Goal: Task Accomplishment & Management: Manage account settings

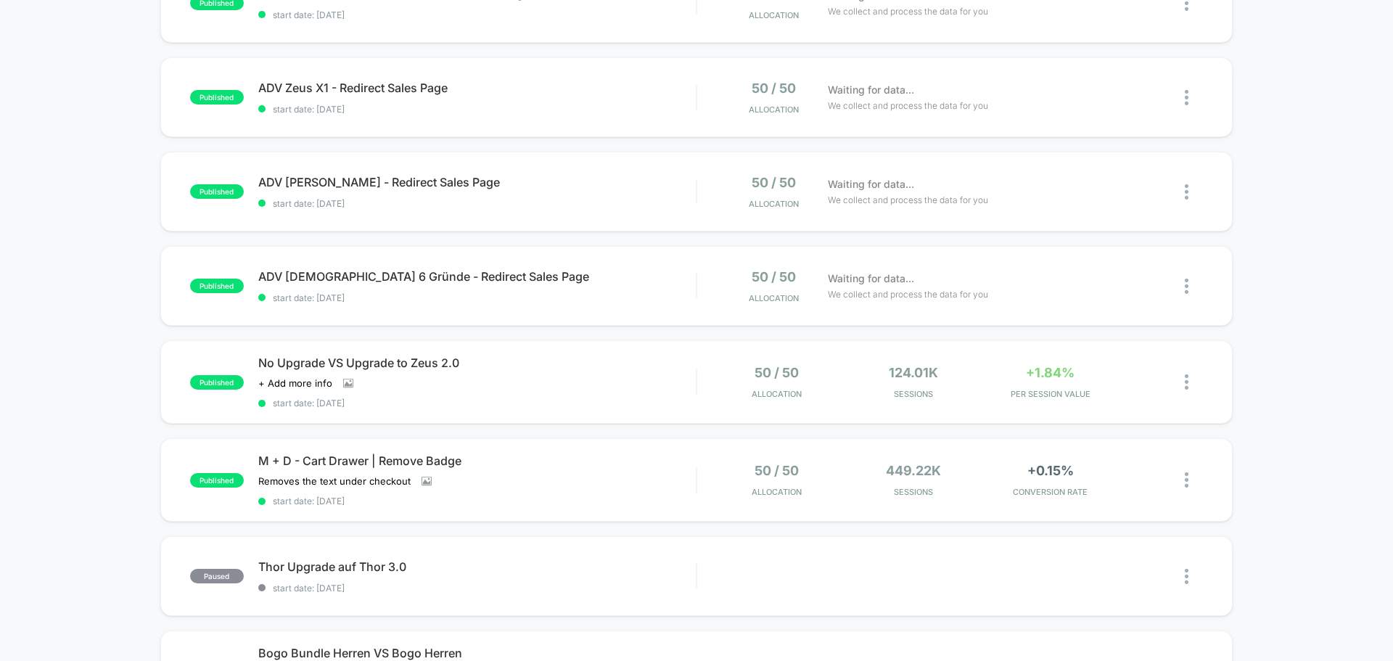
scroll to position [290, 0]
click at [582, 363] on span "No Upgrade VS Upgrade to Zeus 2.0" at bounding box center [476, 362] width 437 height 15
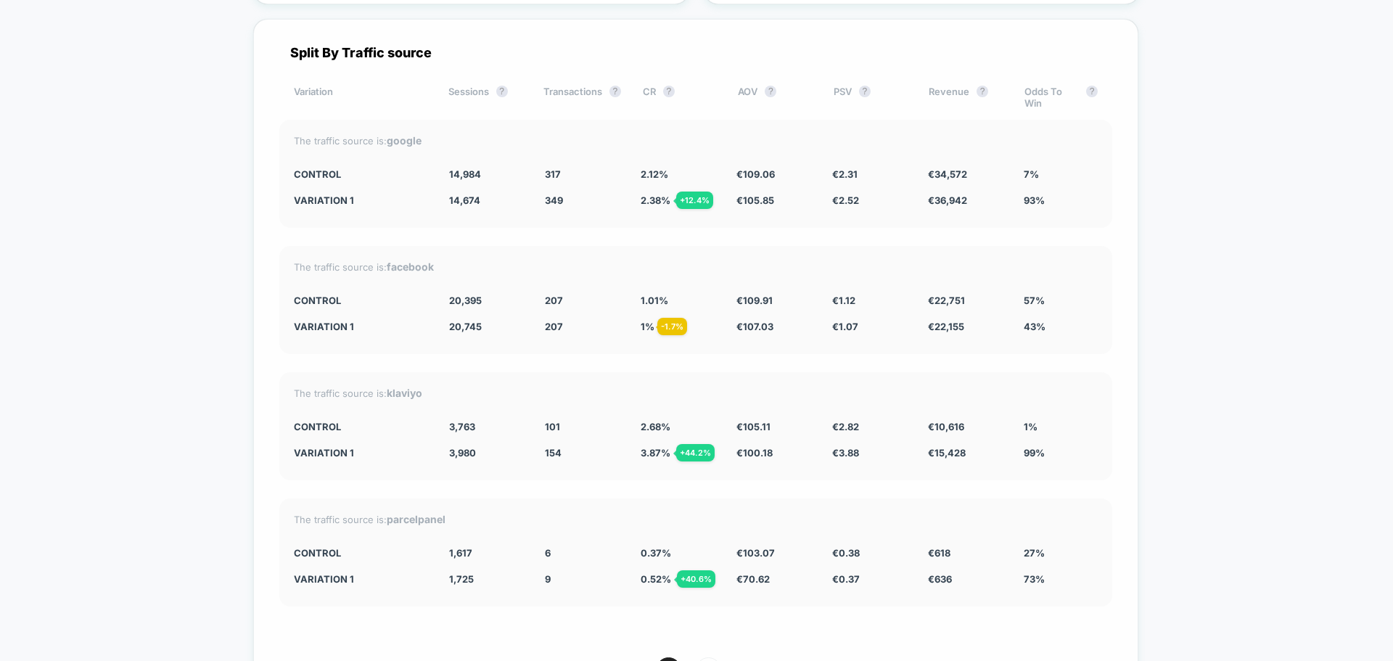
scroll to position [3120, 0]
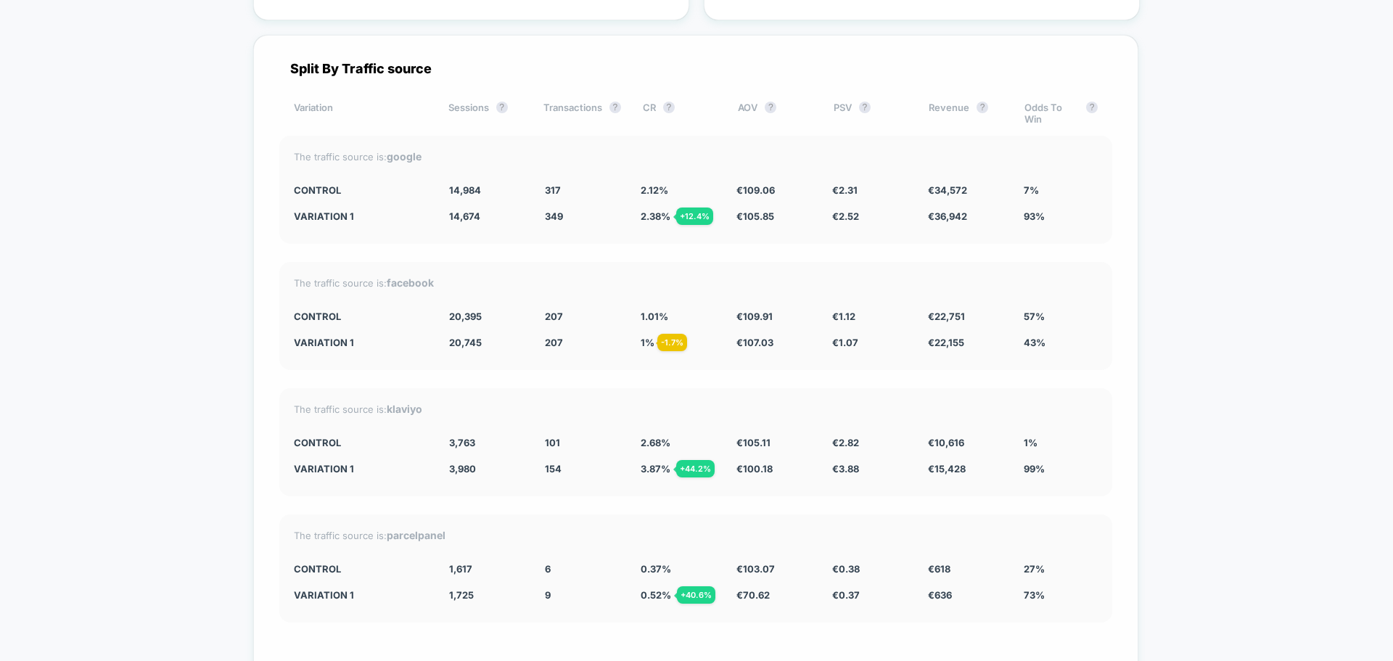
click at [695, 460] on div "+ 44.2 %" at bounding box center [695, 468] width 38 height 17
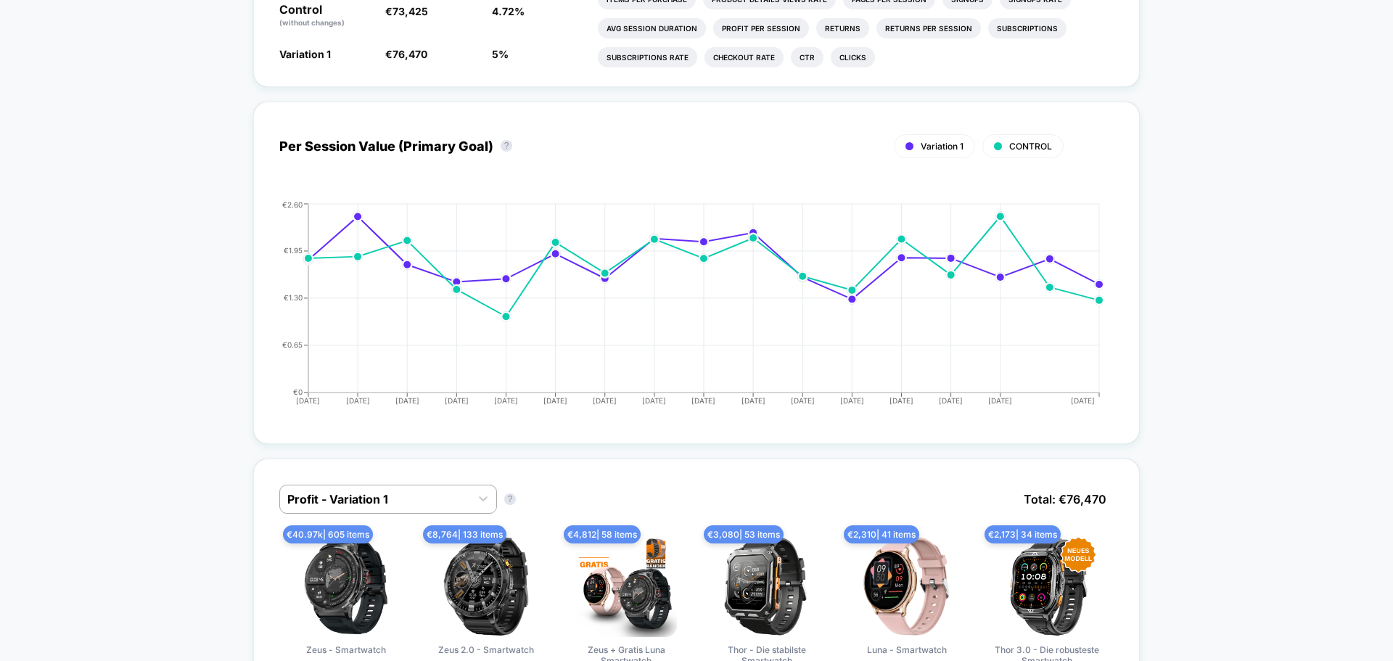
scroll to position [0, 0]
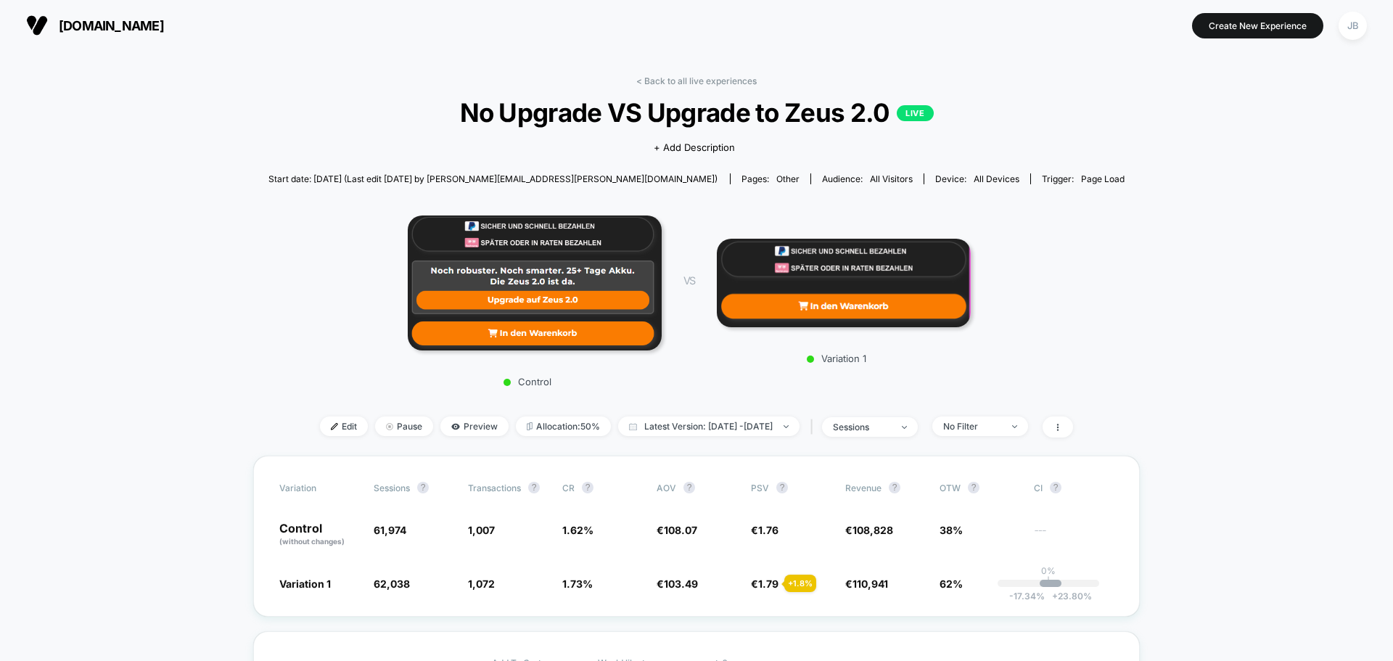
drag, startPoint x: 240, startPoint y: 398, endPoint x: 260, endPoint y: 181, distance: 217.9
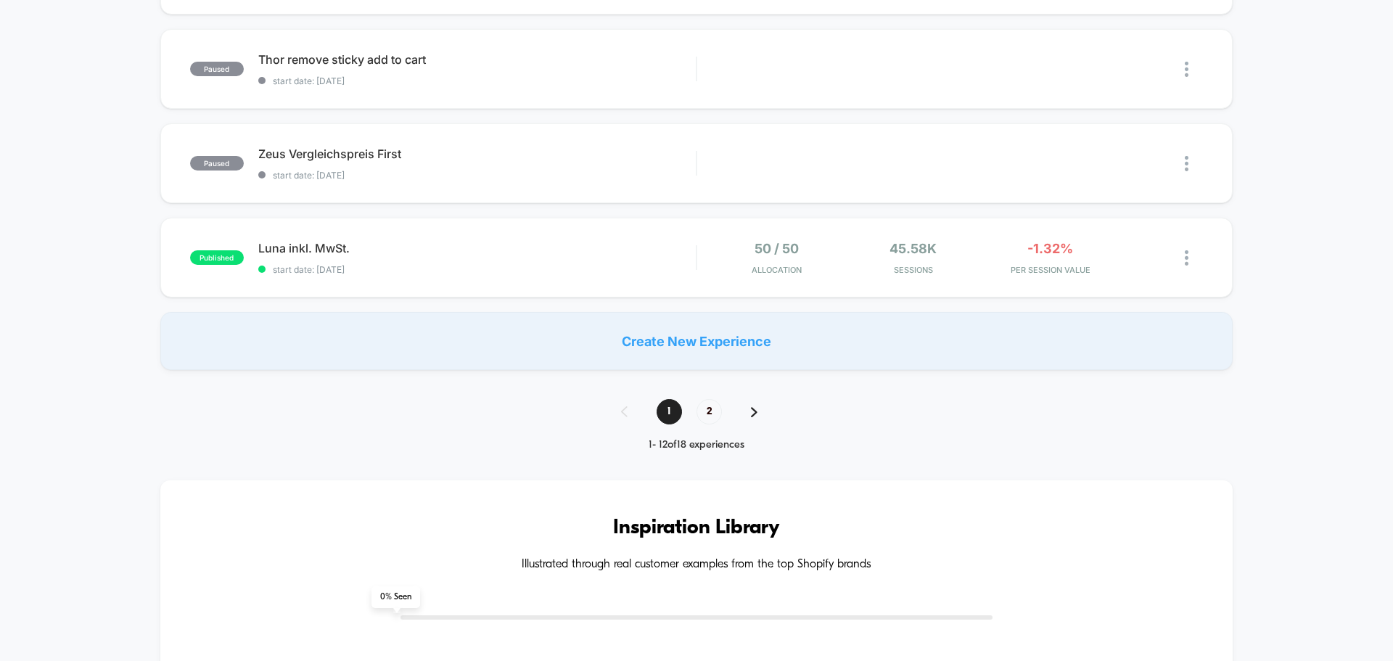
scroll to position [1016, 0]
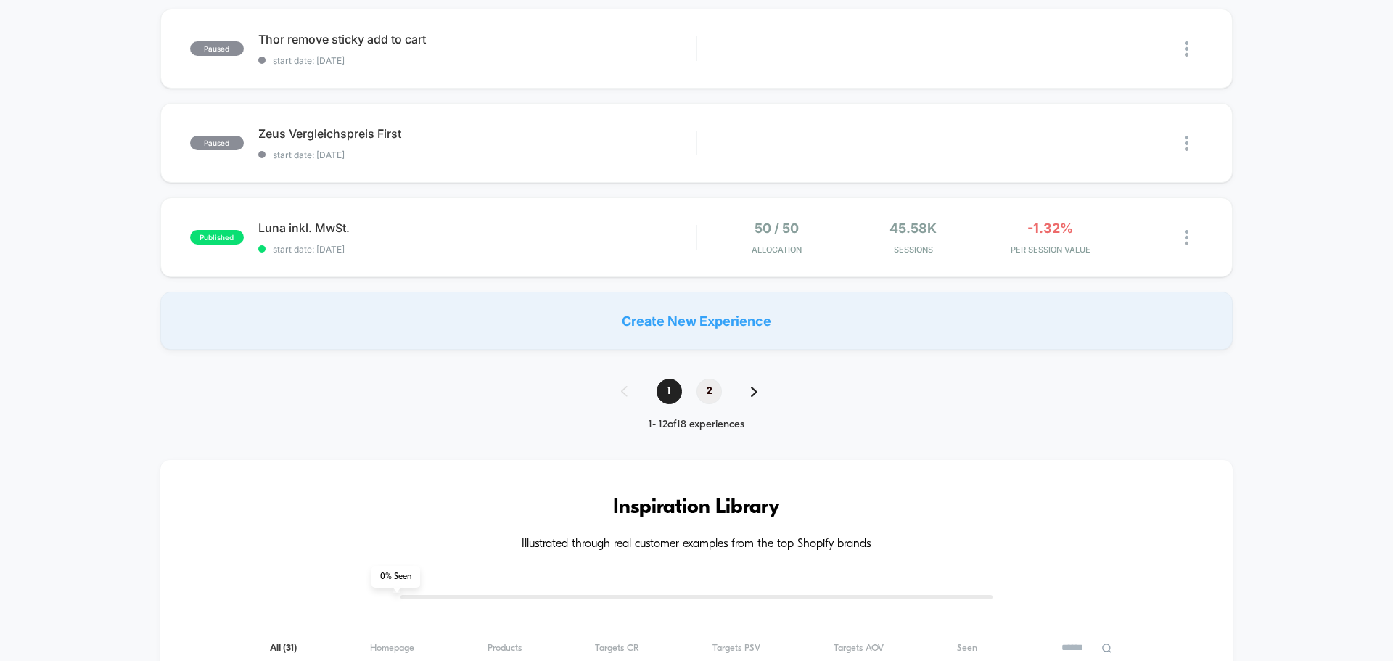
click at [706, 398] on span "2" at bounding box center [708, 391] width 25 height 25
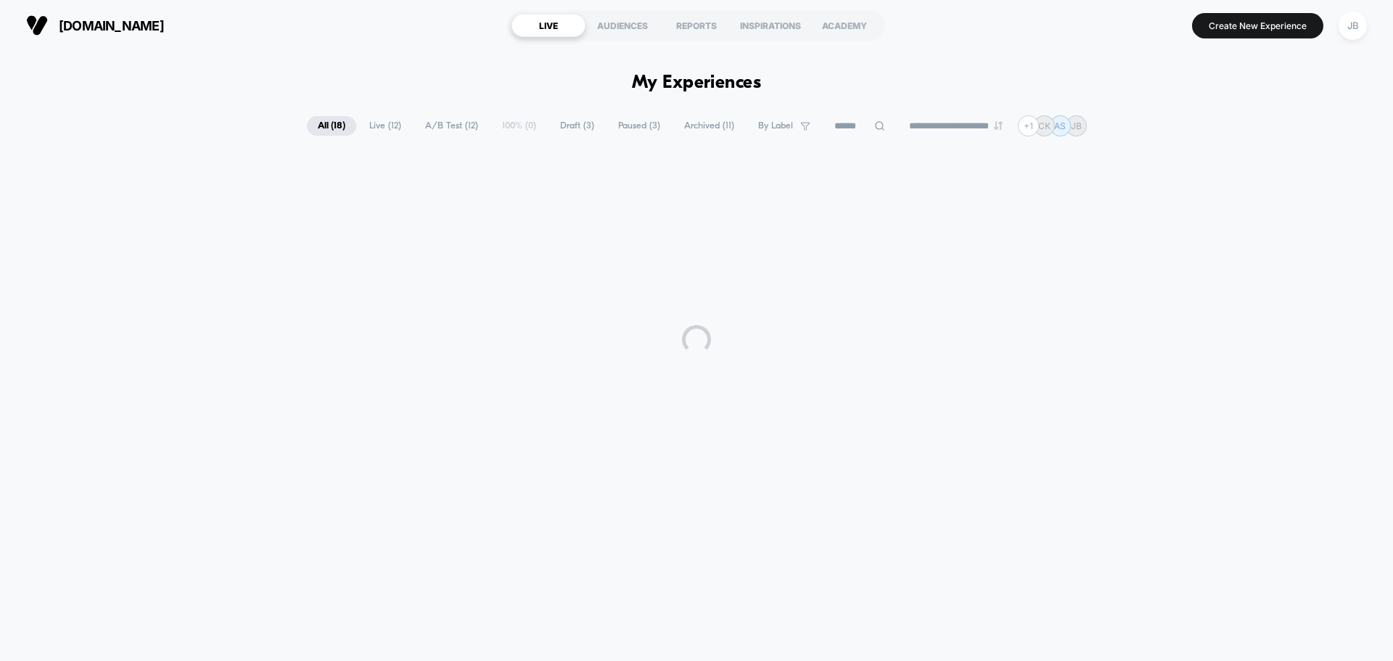
scroll to position [0, 0]
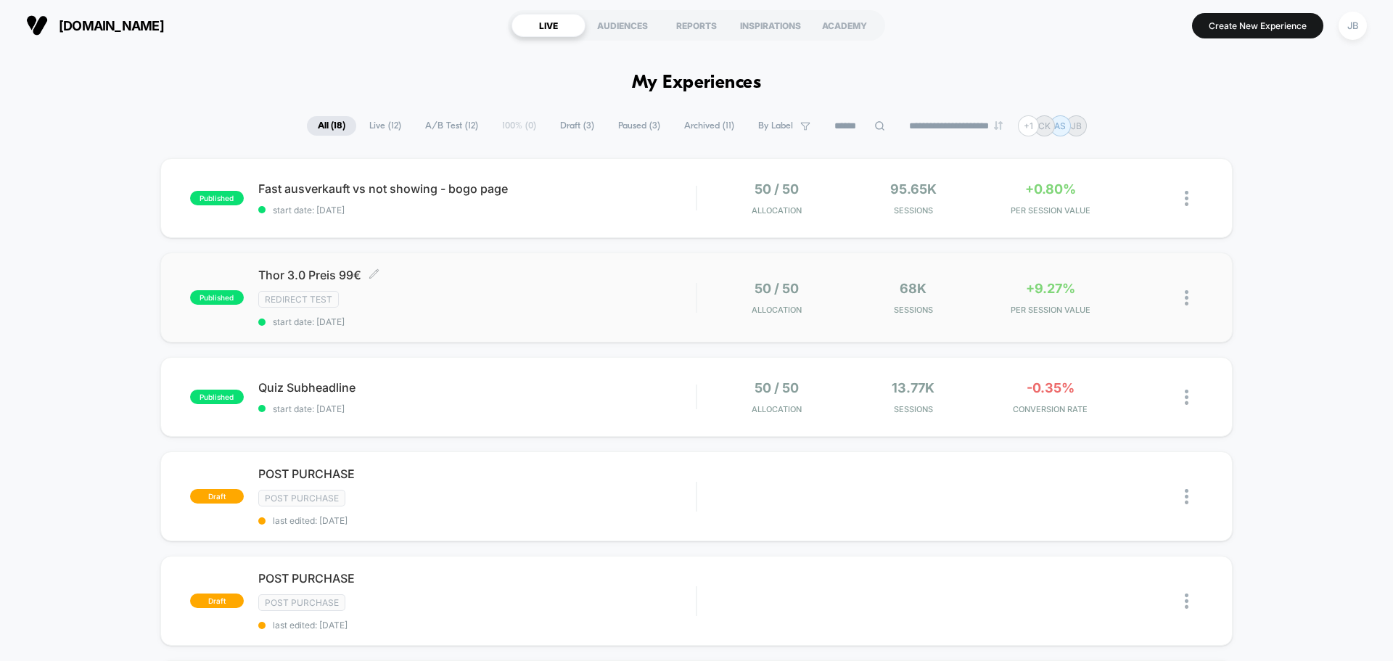
click at [598, 283] on div "Thor 3.0 Preis 99€ Click to edit experience details Click to edit experience de…" at bounding box center [476, 297] width 437 height 59
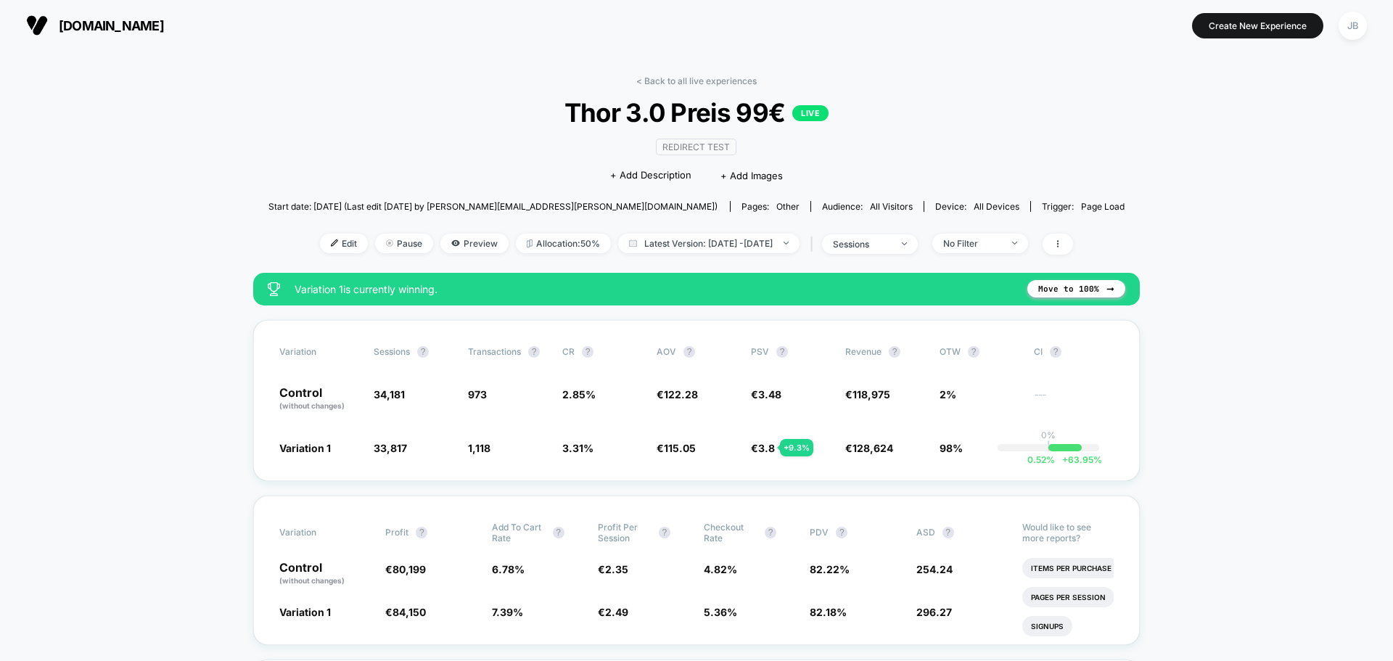
drag, startPoint x: 221, startPoint y: 457, endPoint x: 213, endPoint y: 225, distance: 232.3
drag, startPoint x: 155, startPoint y: 447, endPoint x: 186, endPoint y: 179, distance: 269.6
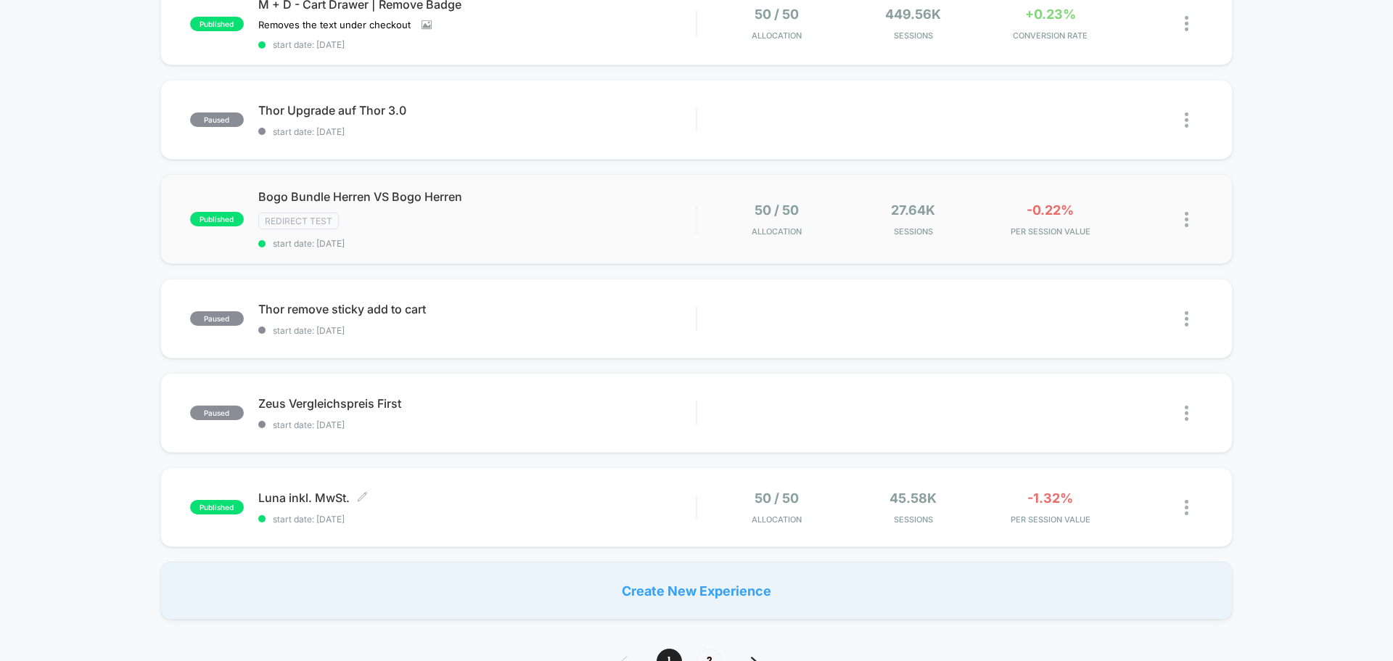
scroll to position [798, 0]
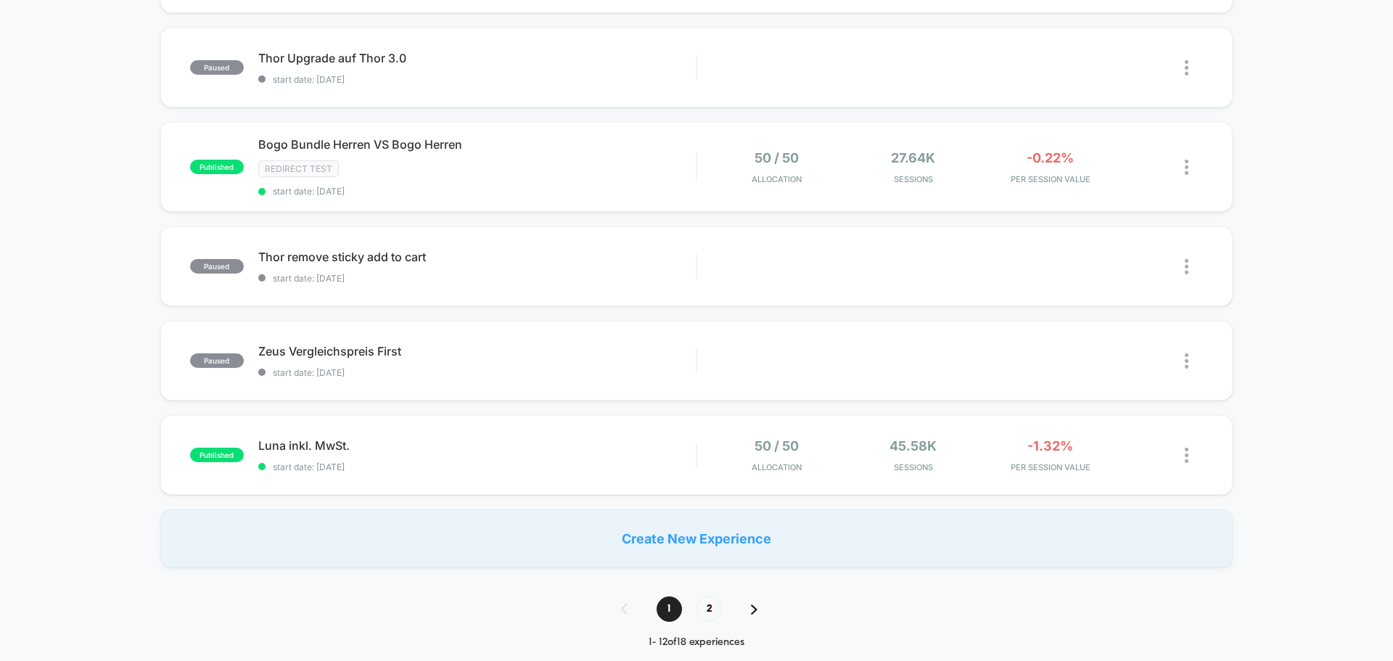
click at [717, 611] on span "2" at bounding box center [708, 608] width 25 height 25
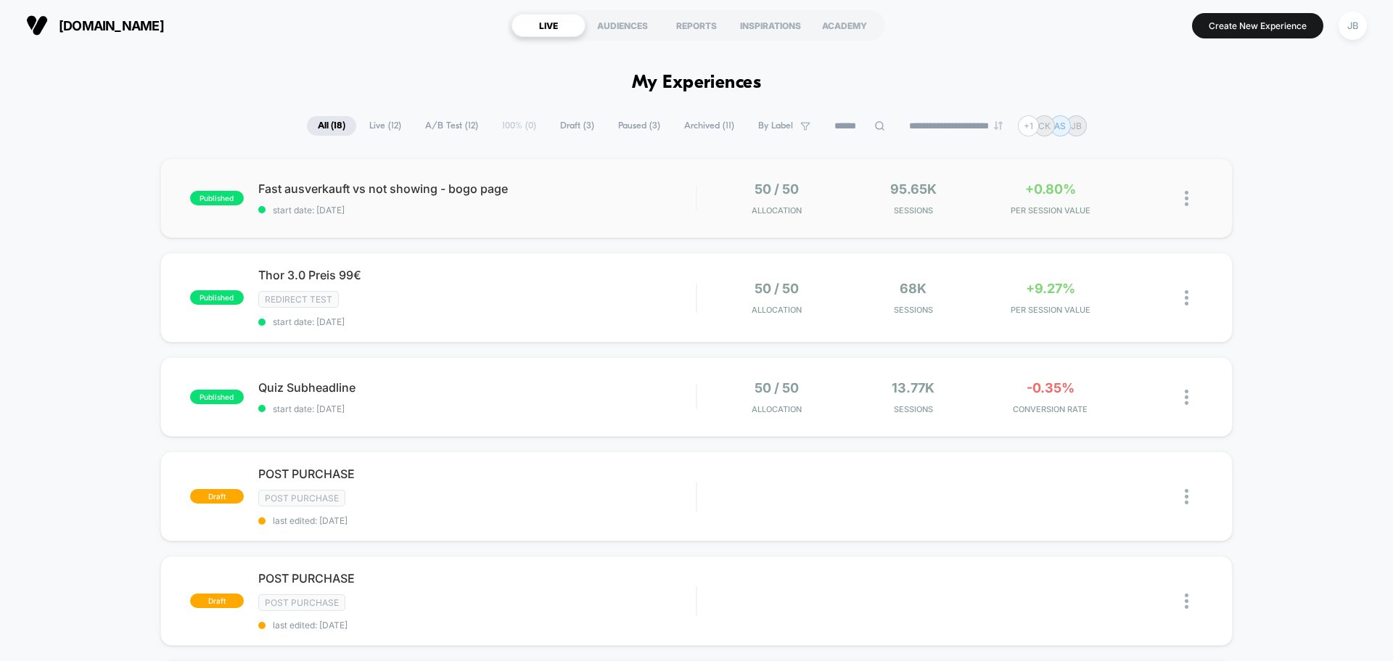
click at [540, 217] on div "published Fast ausverkauft vs not showing - bogo page start date: [DATE] 50 / 5…" at bounding box center [696, 198] width 1072 height 80
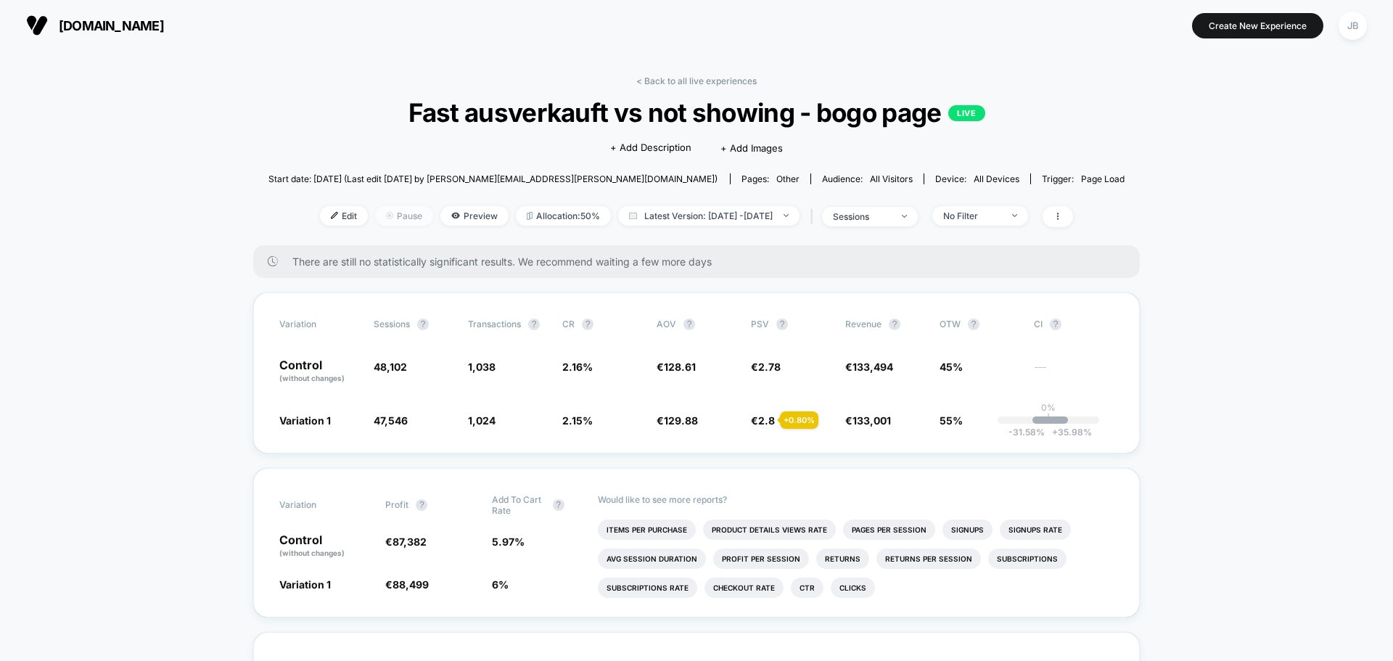
click at [382, 219] on span "Pause" at bounding box center [404, 216] width 58 height 20
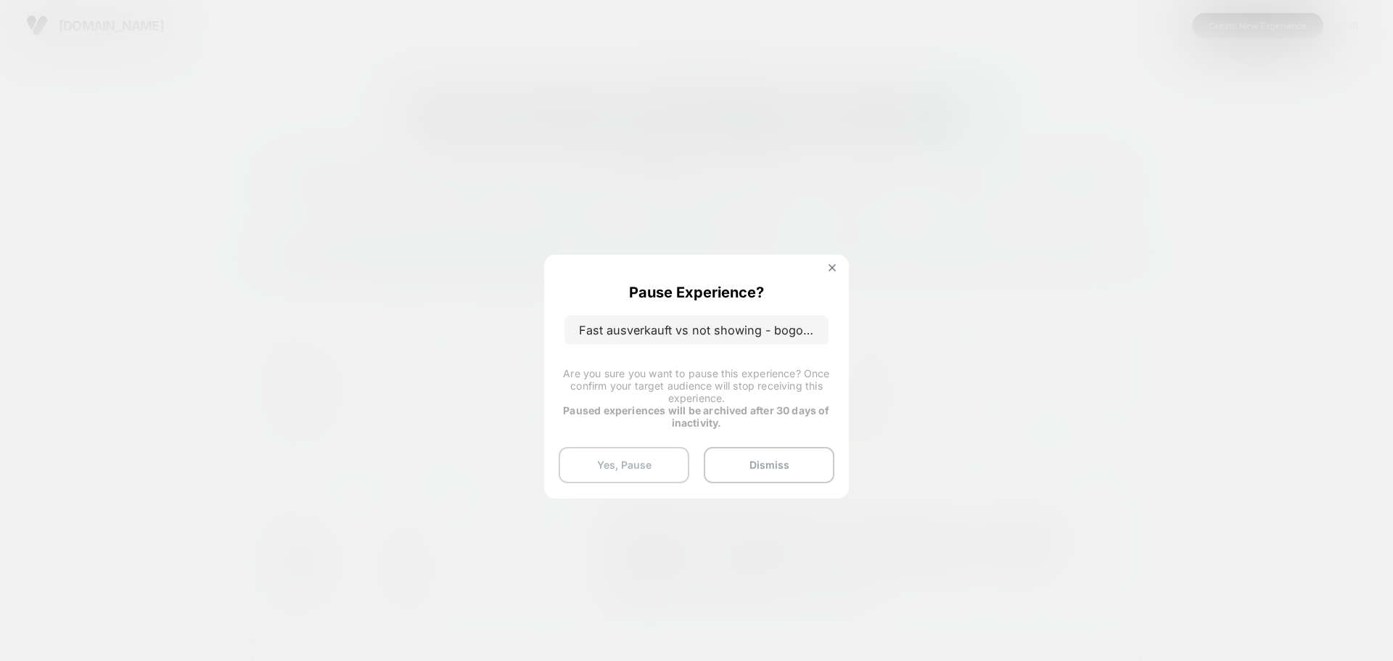
click at [649, 472] on button "Yes, Pause" at bounding box center [624, 465] width 131 height 36
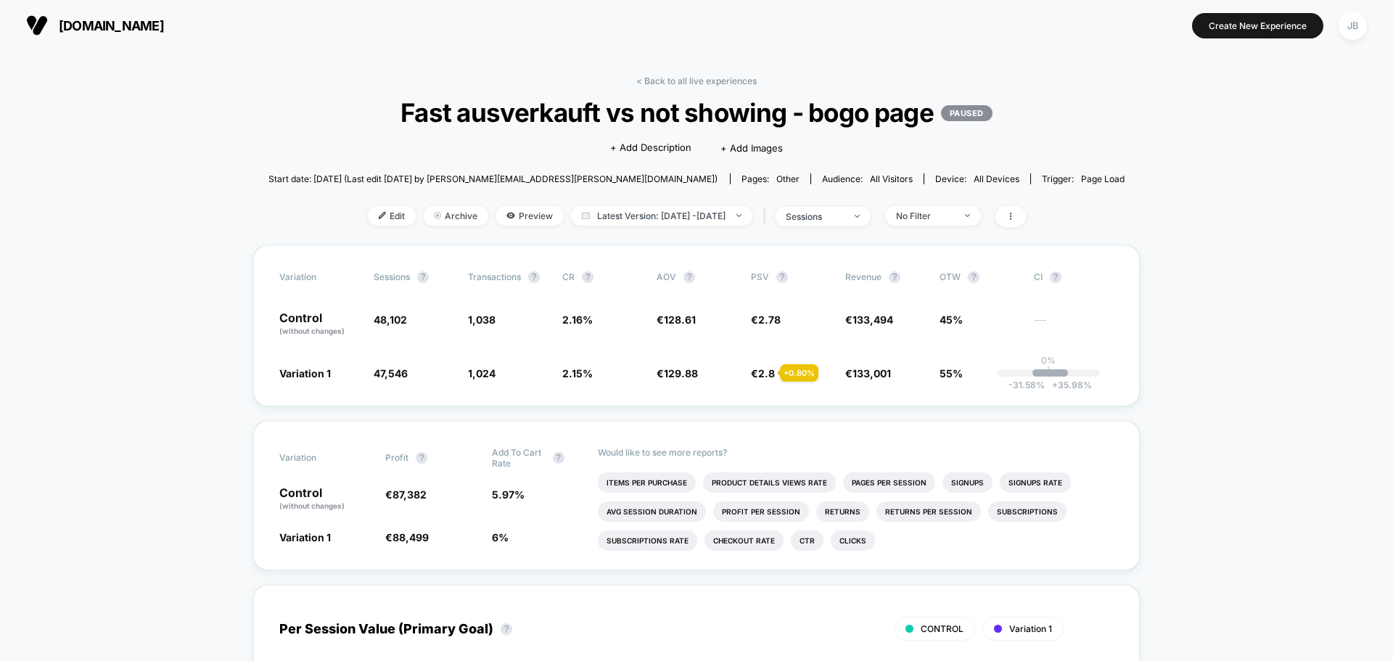
click at [123, 28] on span "[DOMAIN_NAME]" at bounding box center [111, 25] width 105 height 15
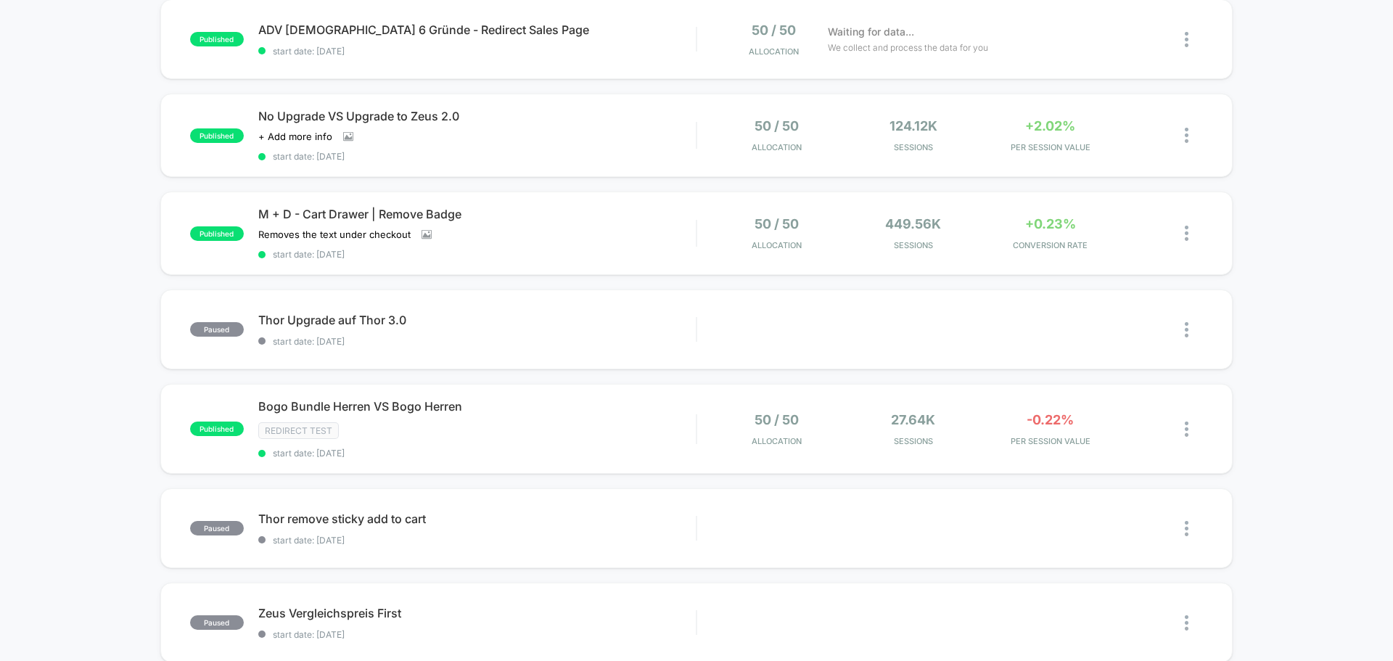
scroll to position [580, 0]
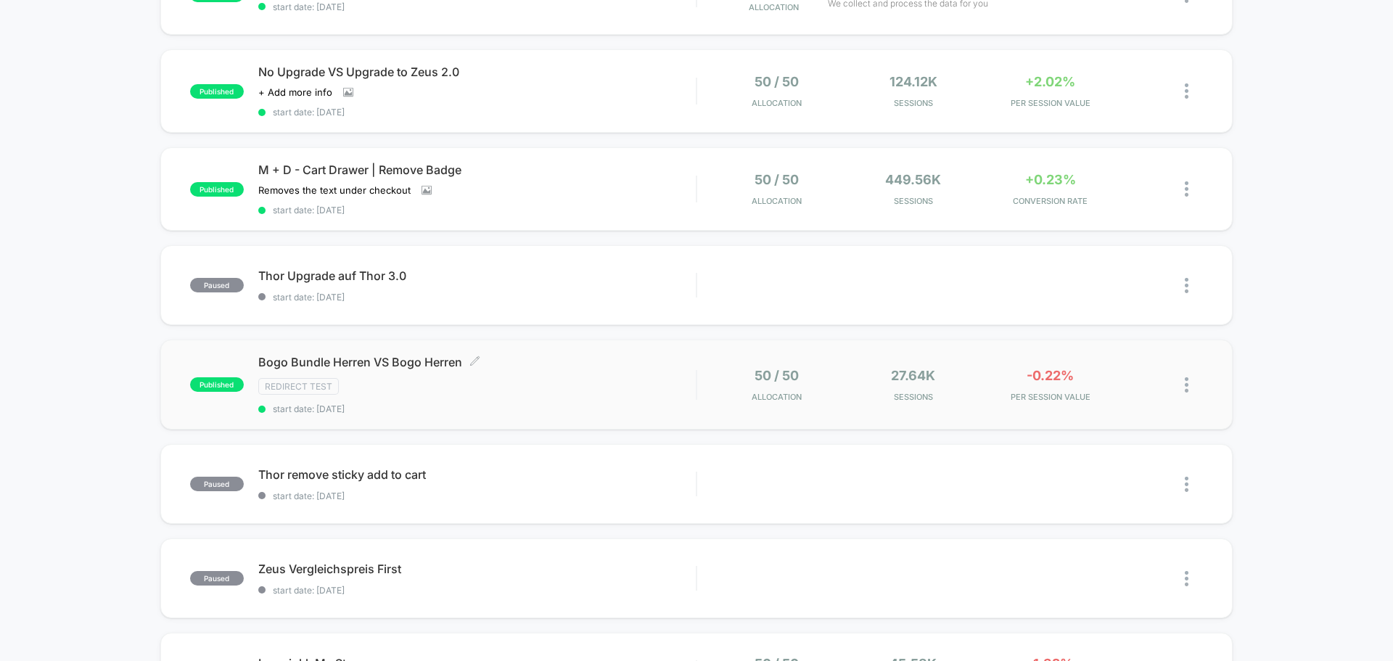
click at [459, 395] on div "Bogo Bundle [PERSON_NAME] VS Bogo [PERSON_NAME] Click to edit experience detail…" at bounding box center [476, 384] width 437 height 59
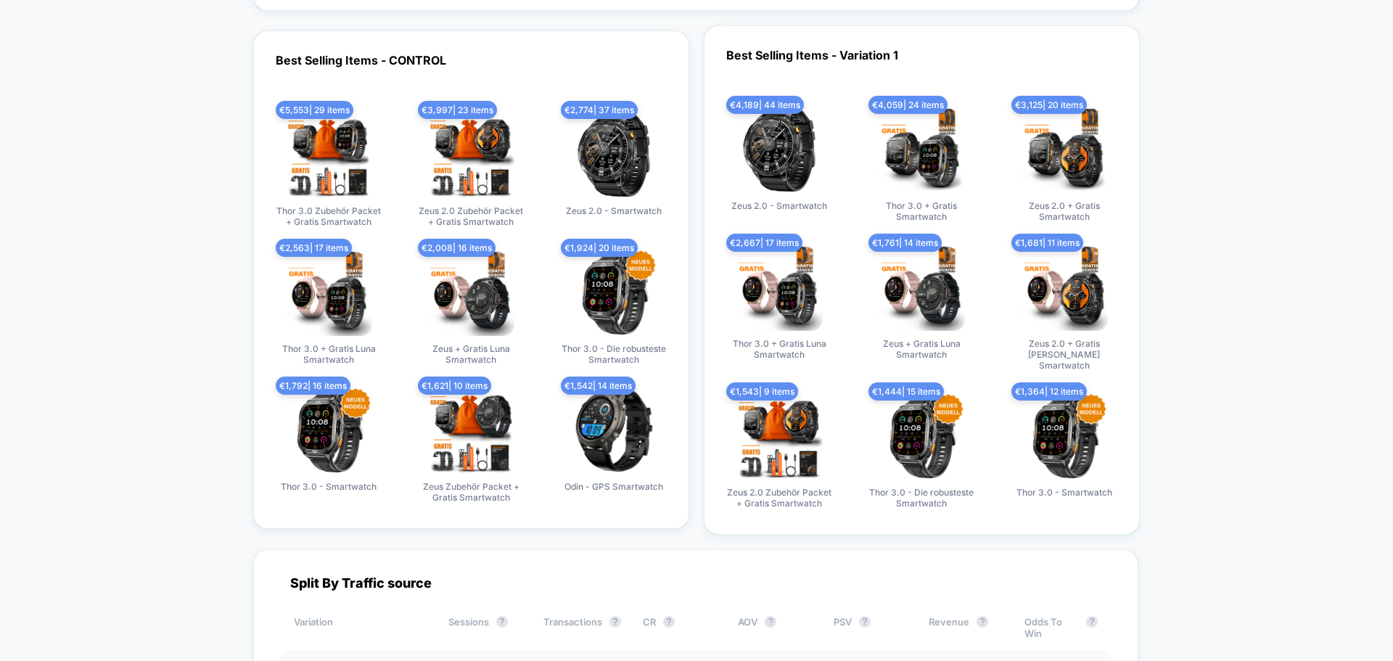
scroll to position [2467, 0]
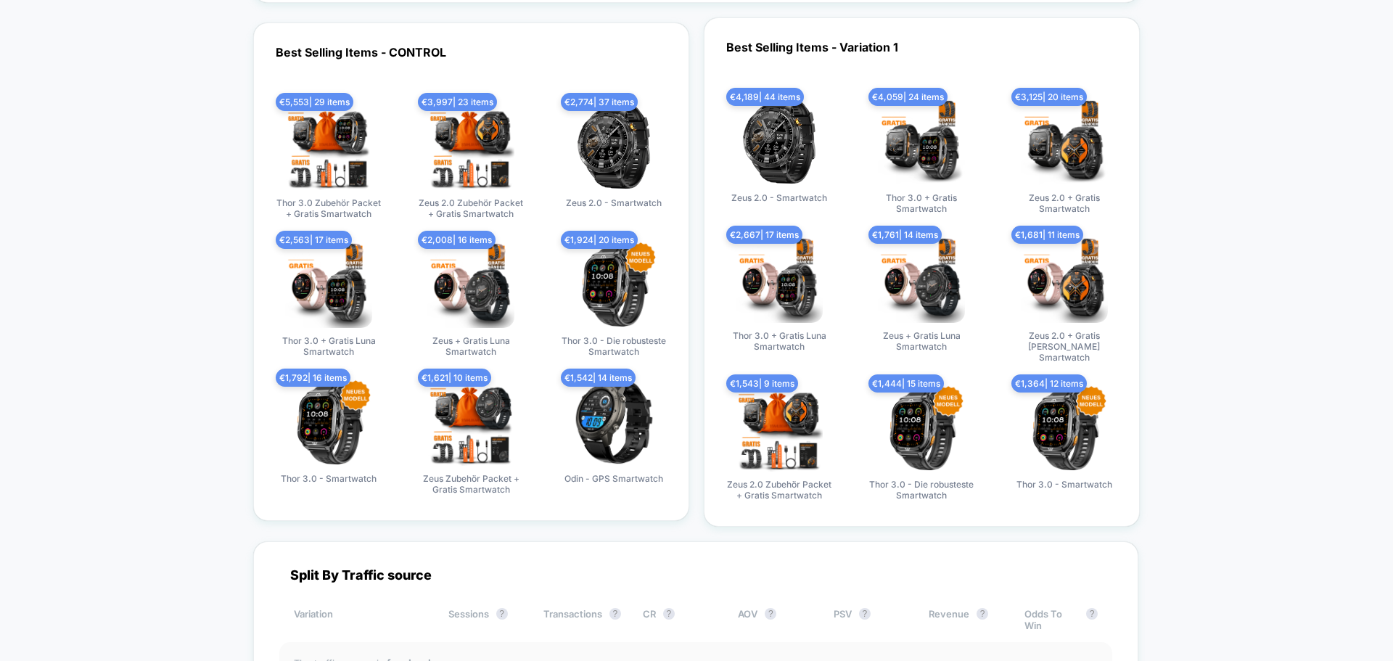
click at [254, 297] on div "Best Selling Items - CONTROL € 5,553 | 29 items Thor 3.0 Zubehör Packet + Grati…" at bounding box center [471, 271] width 436 height 498
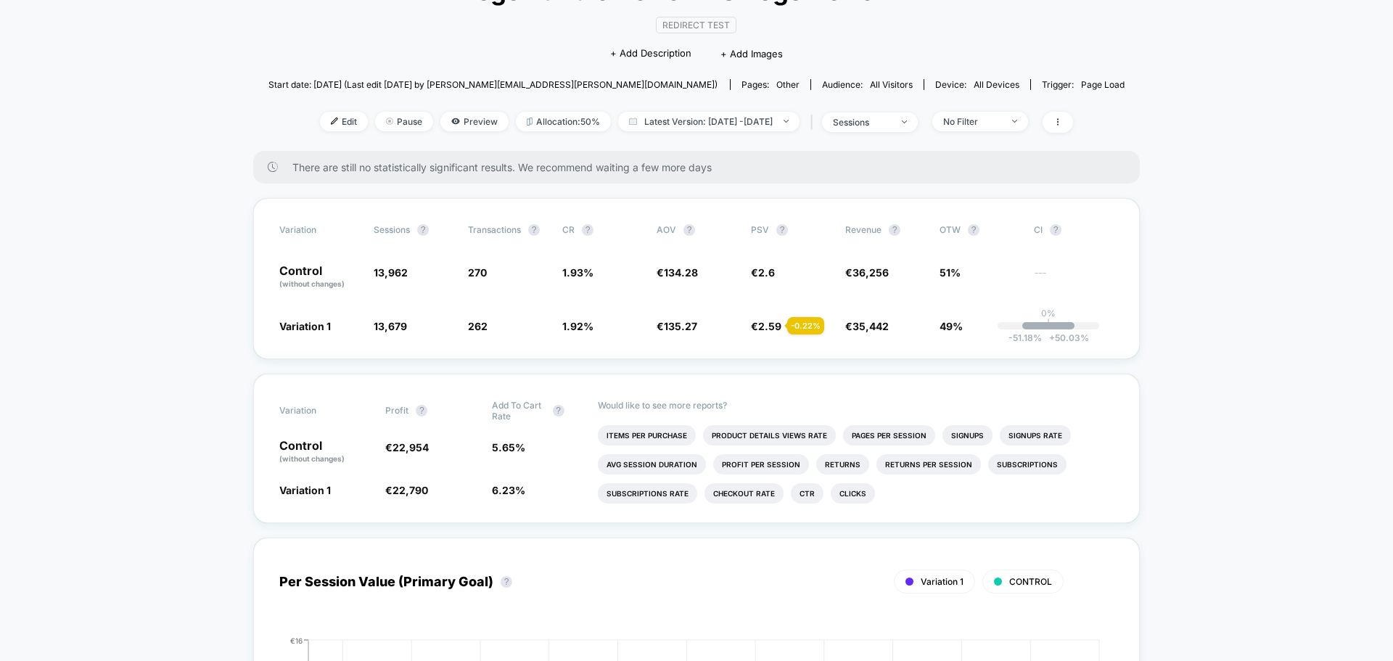
scroll to position [0, 0]
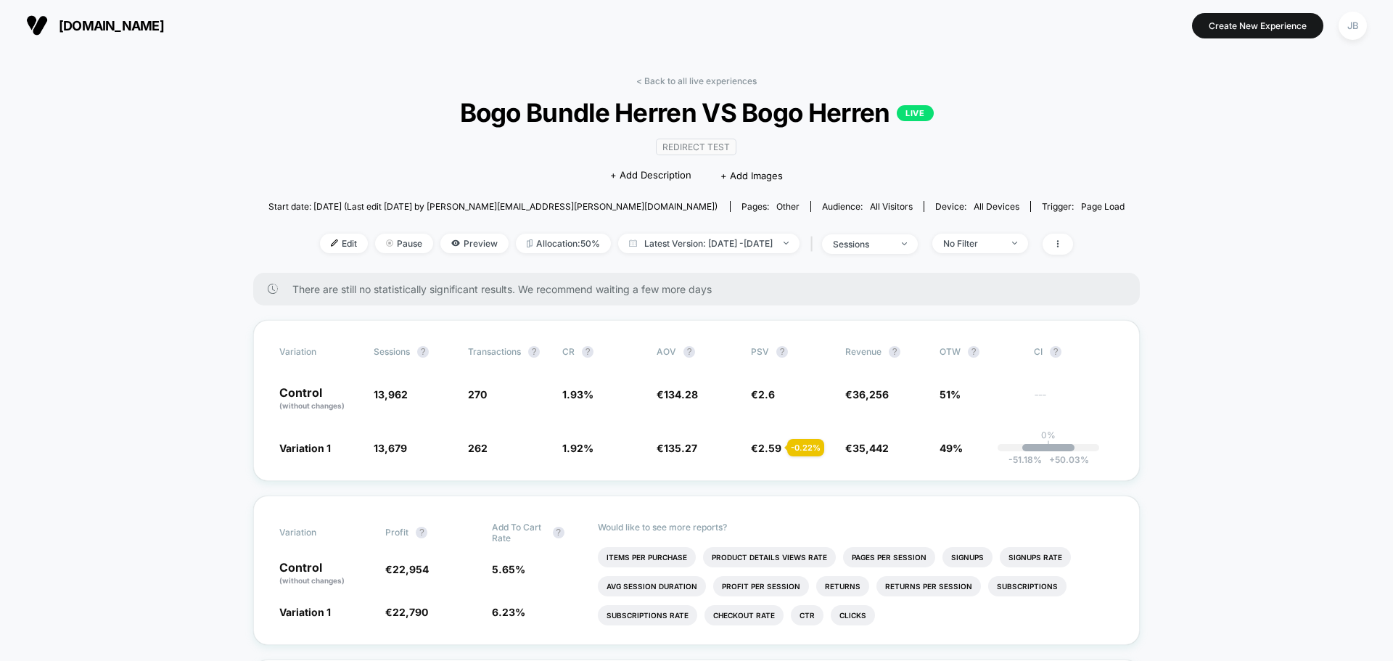
drag, startPoint x: 217, startPoint y: 344, endPoint x: 205, endPoint y: 126, distance: 218.0
click at [253, 385] on div "Variation Sessions ? Transactions ? CR ? AOV ? PSV ? Revenue ? OTW ? CI ? Contr…" at bounding box center [696, 400] width 887 height 161
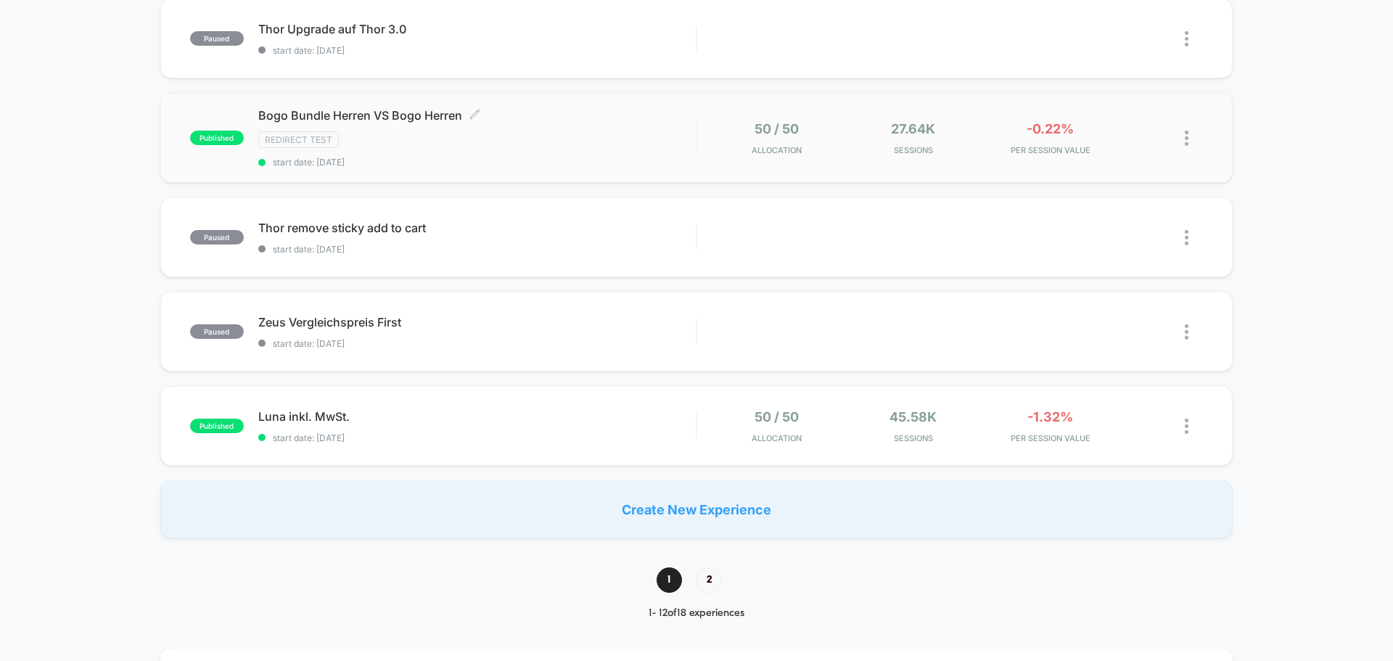
scroll to position [871, 0]
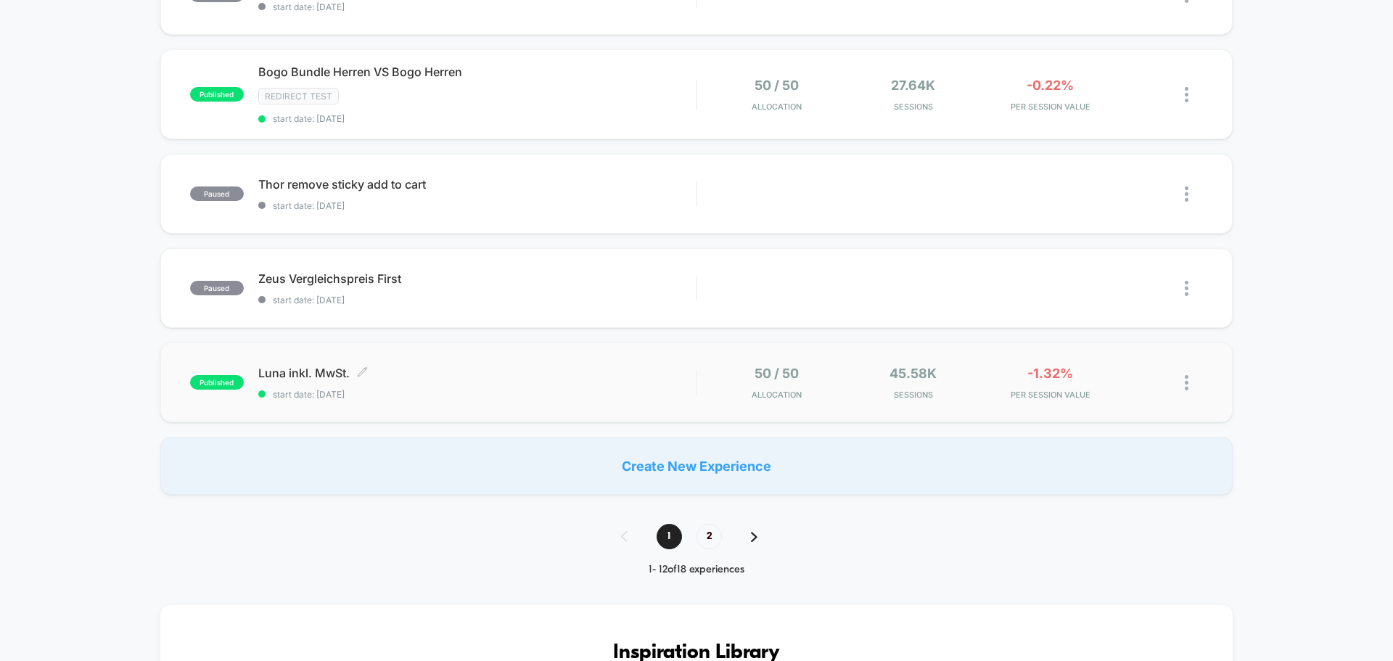
click at [495, 383] on div "[PERSON_NAME] inkl. MwSt. Click to edit experience details Click to edit experi…" at bounding box center [476, 383] width 437 height 34
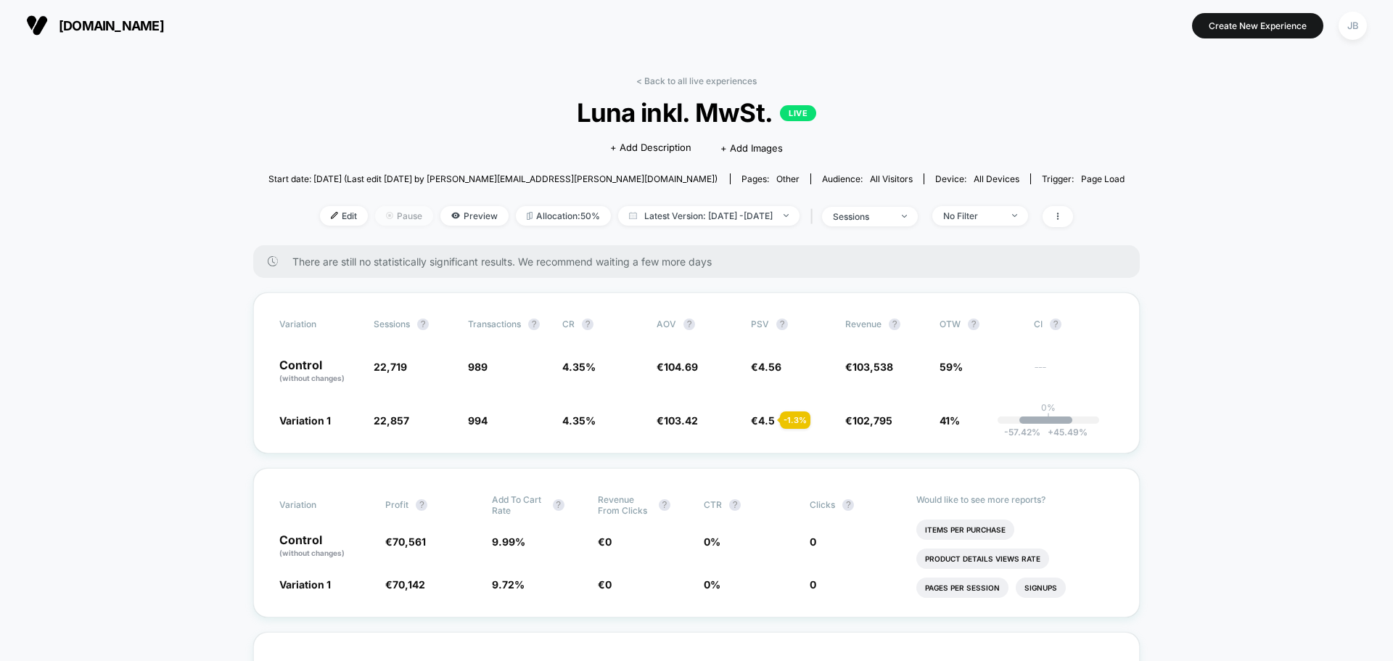
click at [386, 221] on span "Pause" at bounding box center [404, 216] width 58 height 20
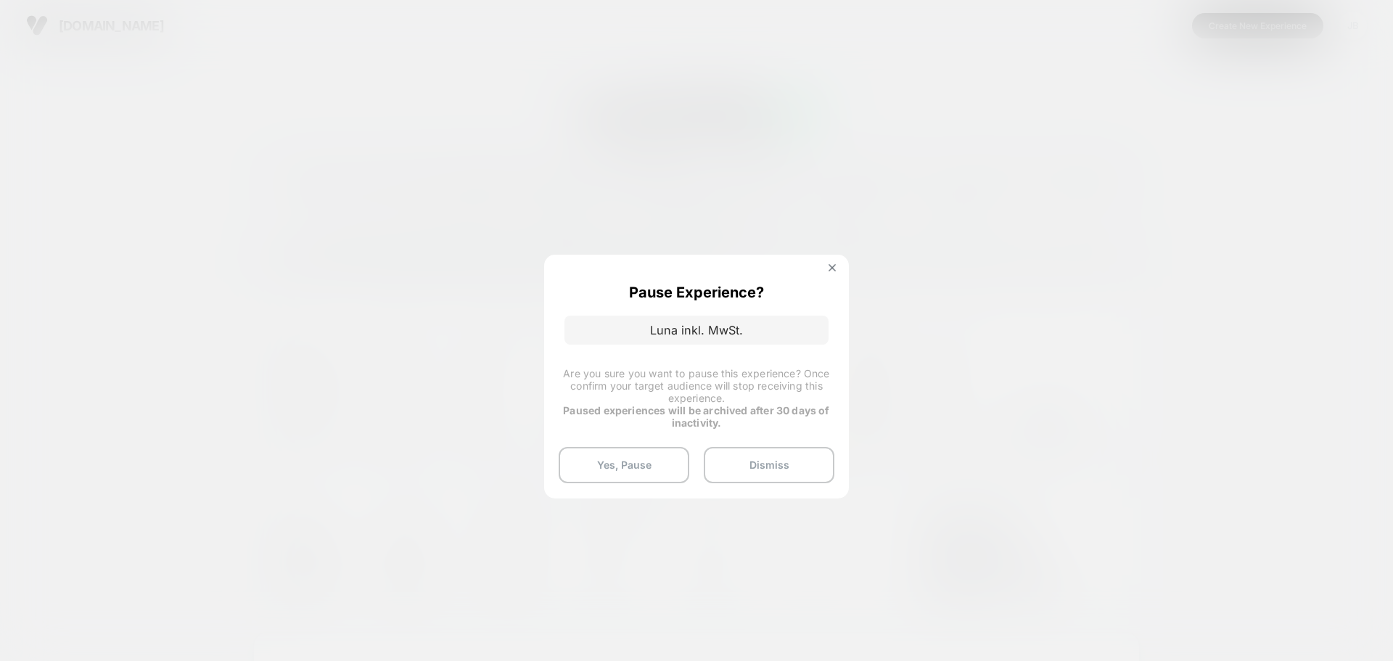
click at [836, 278] on div "Pause Experience? [PERSON_NAME] inkl. MwSt. Are you sure you want to pause this…" at bounding box center [696, 376] width 305 height 243
click at [831, 271] on button at bounding box center [832, 269] width 16 height 12
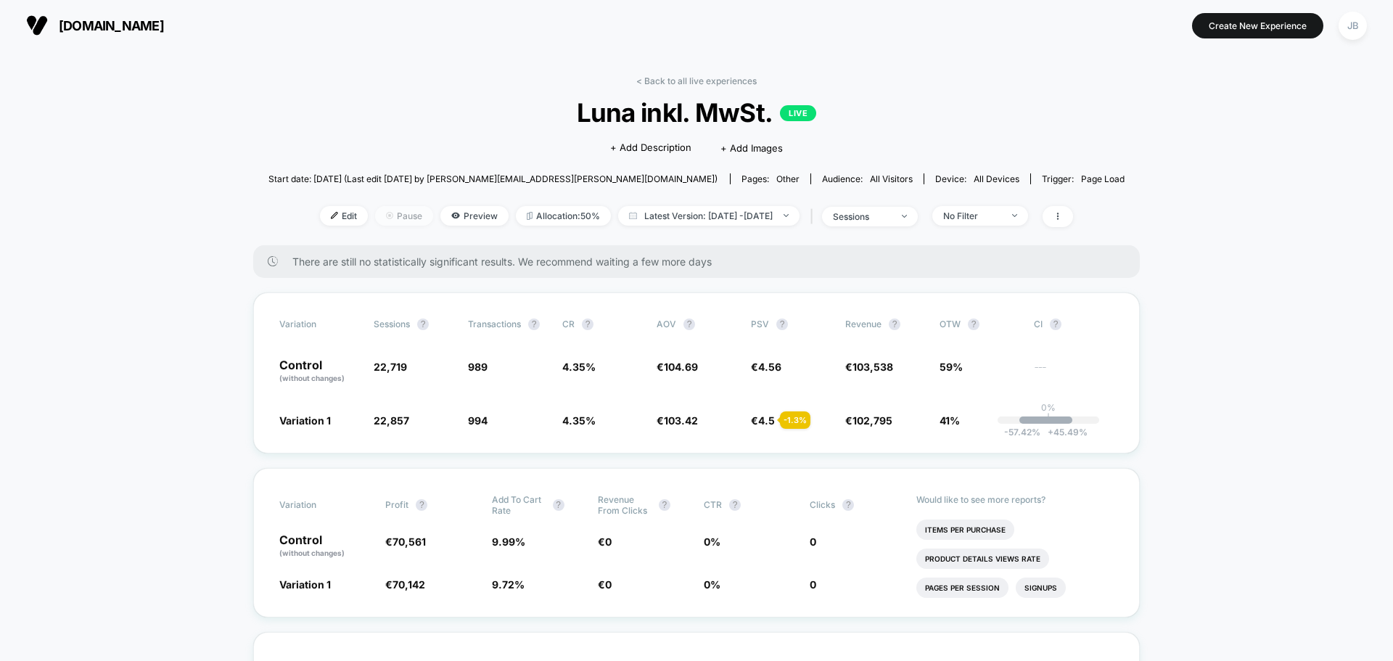
click at [375, 220] on span "Pause" at bounding box center [404, 216] width 58 height 20
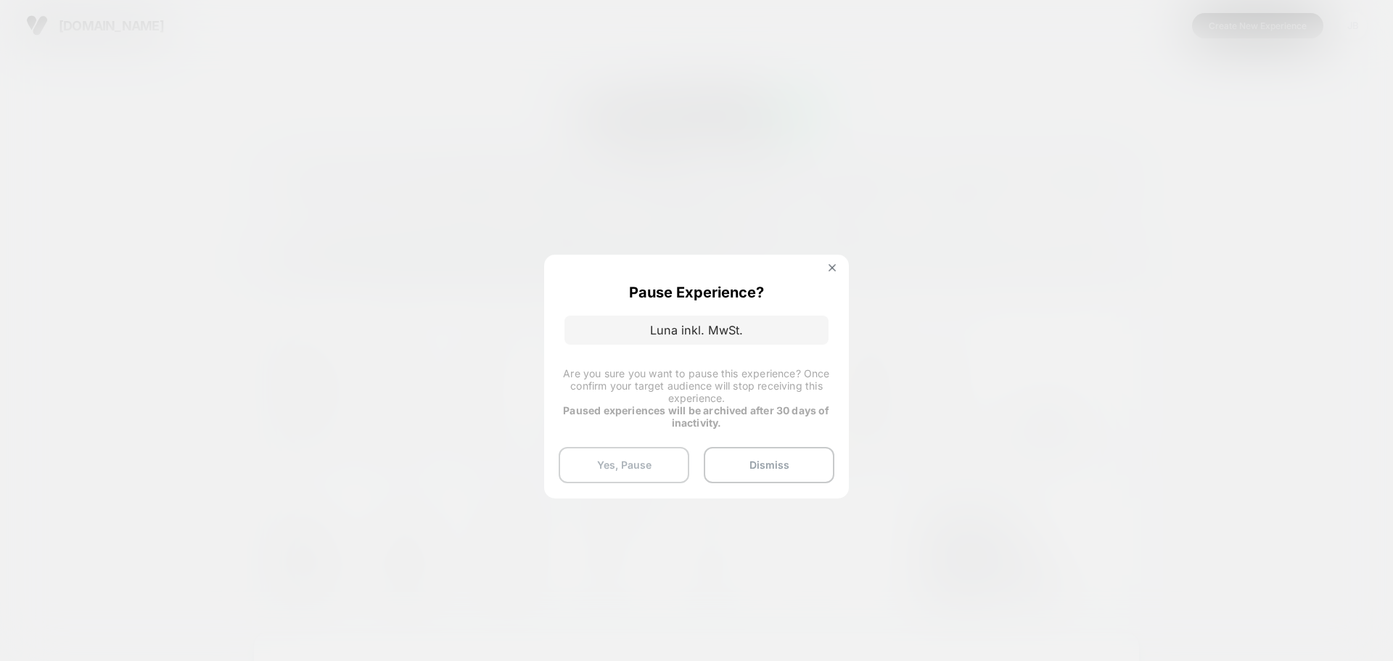
click at [615, 459] on button "Yes, Pause" at bounding box center [624, 465] width 131 height 36
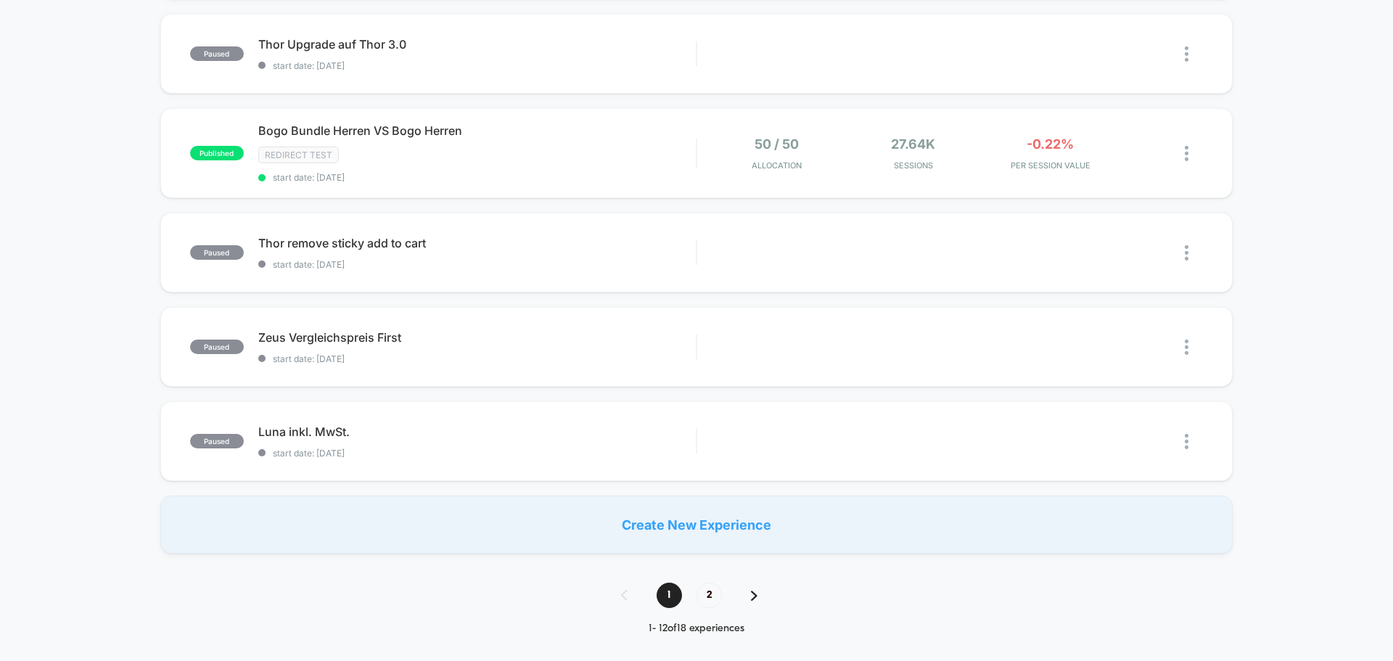
scroll to position [871, 0]
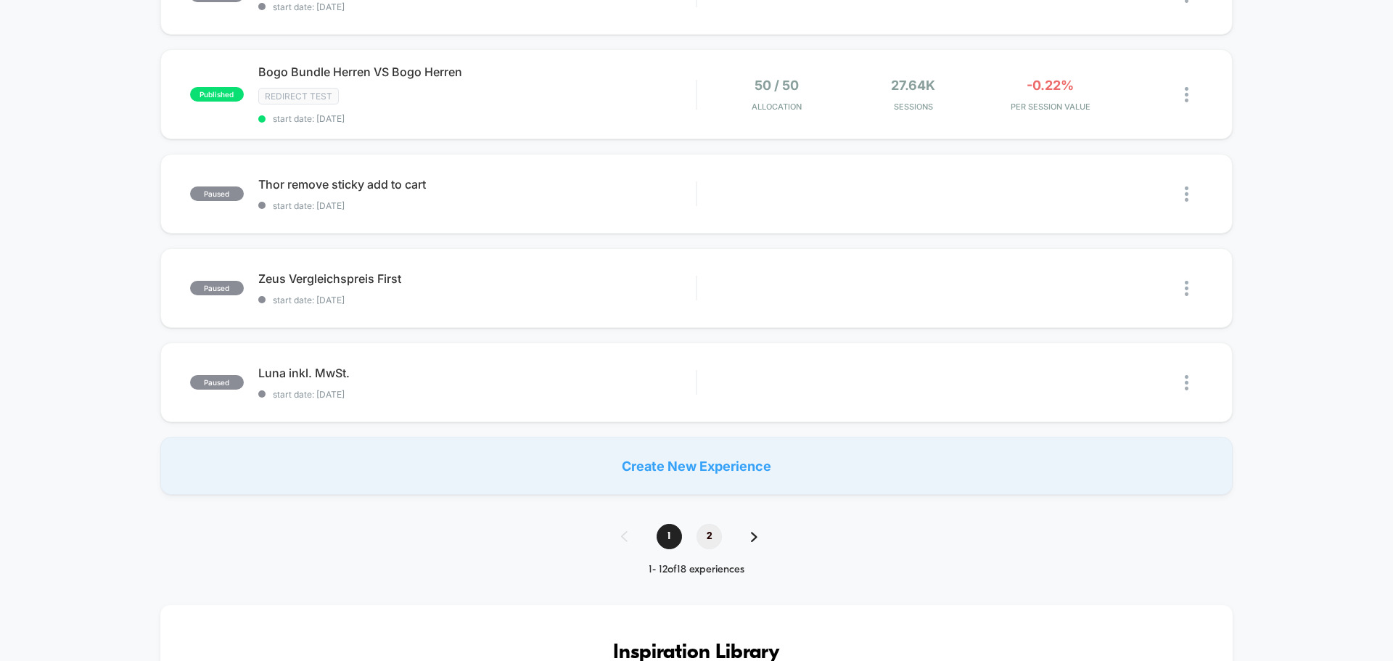
click at [702, 537] on span "2" at bounding box center [708, 536] width 25 height 25
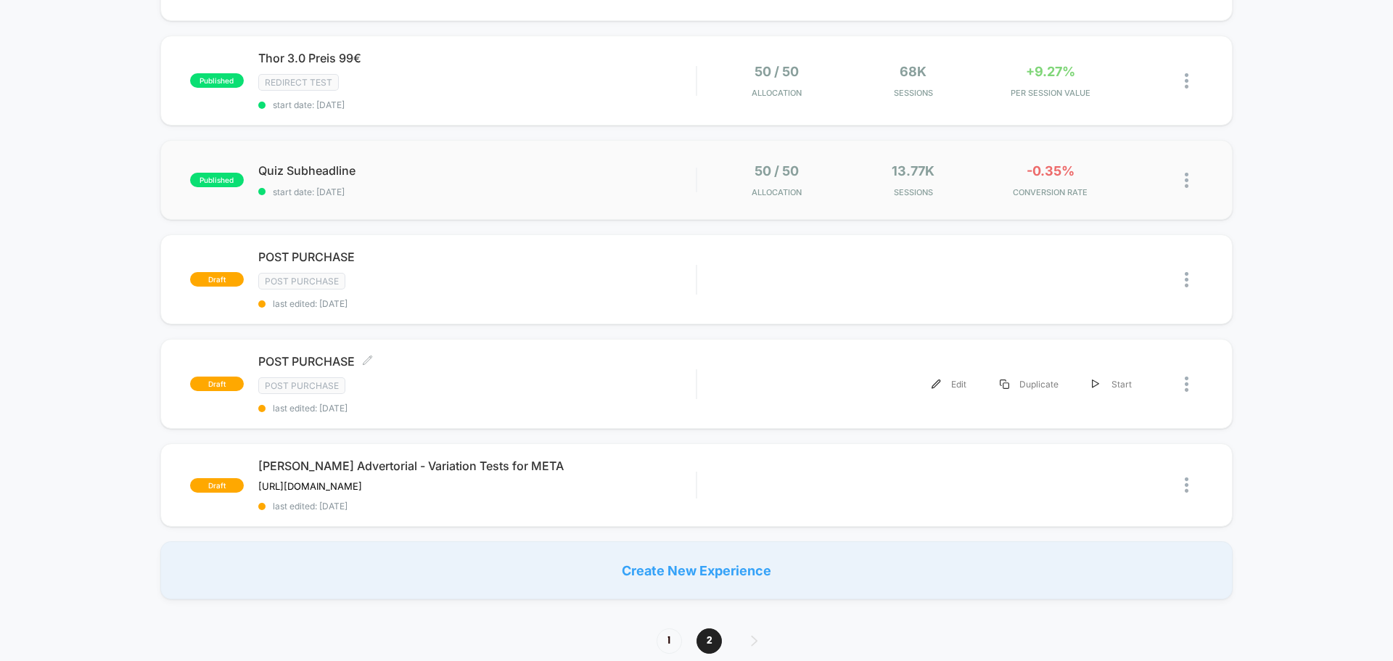
scroll to position [218, 0]
click at [1185, 380] on img at bounding box center [1187, 383] width 4 height 15
click at [1138, 435] on div "Delete" at bounding box center [1112, 433] width 131 height 33
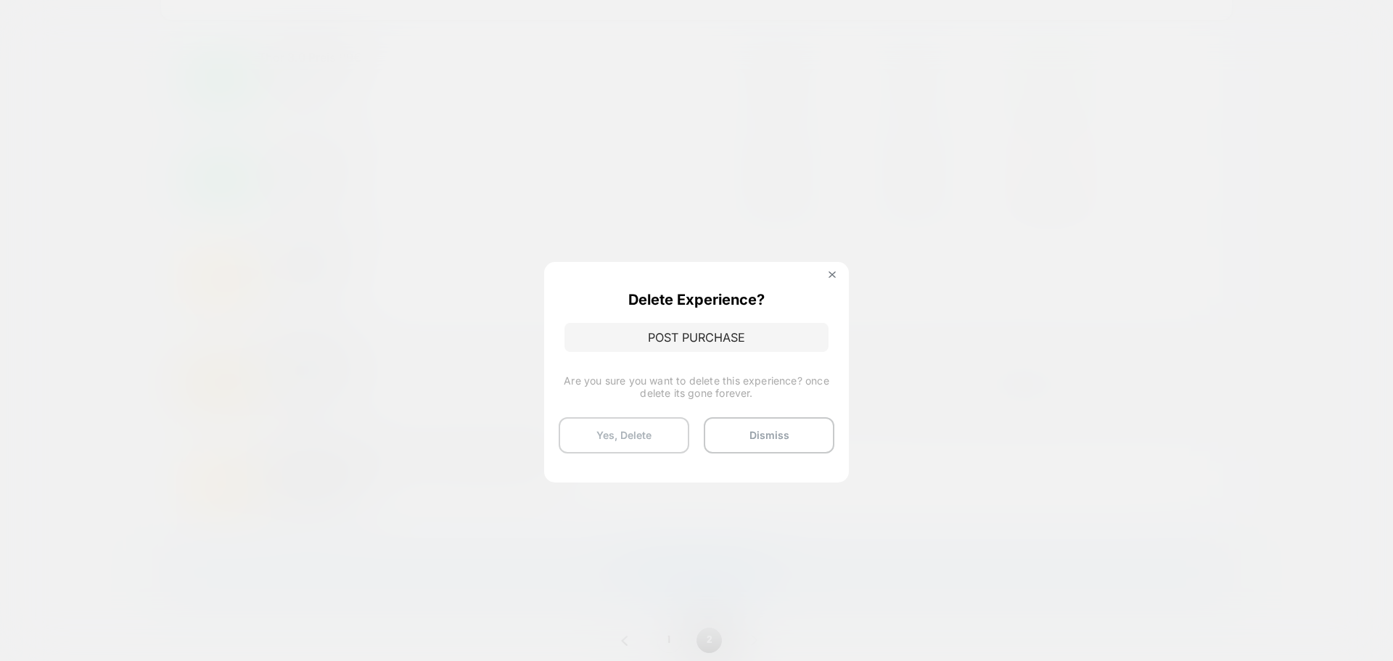
click at [667, 435] on button "Yes, Delete" at bounding box center [624, 435] width 131 height 36
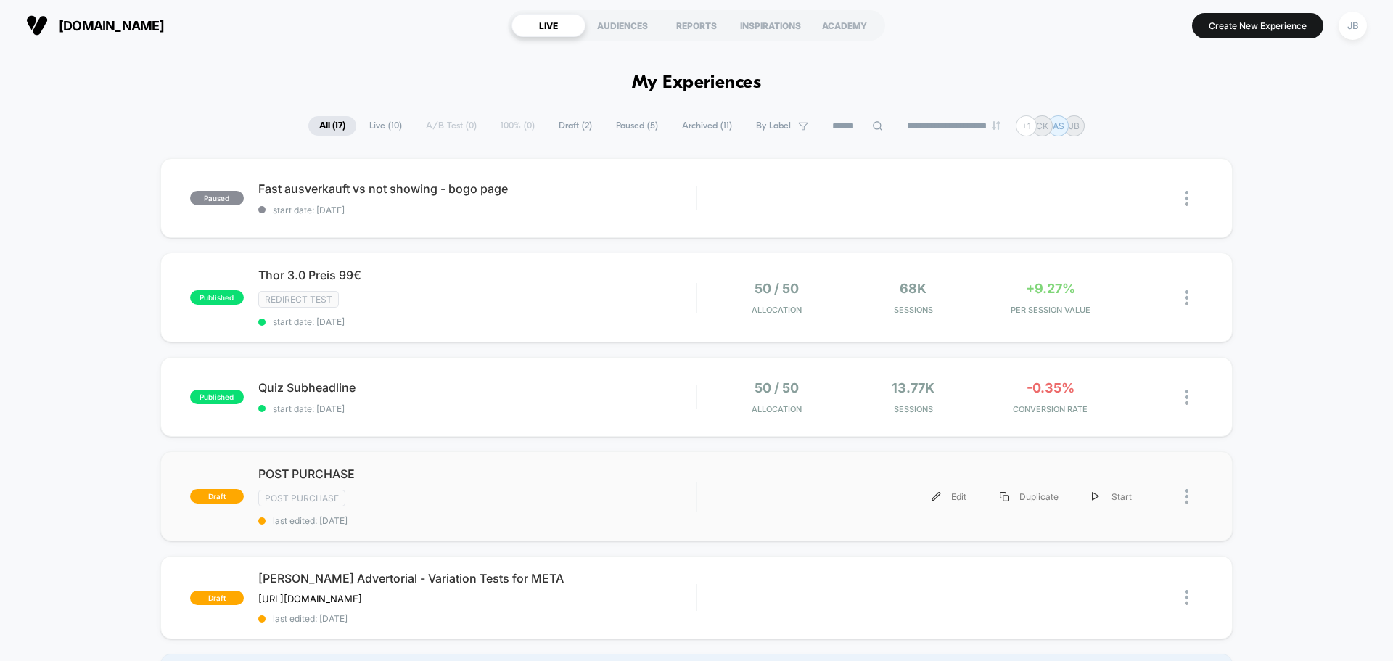
click at [1188, 500] on img at bounding box center [1187, 496] width 4 height 15
click at [1127, 544] on div "Delete" at bounding box center [1112, 546] width 131 height 33
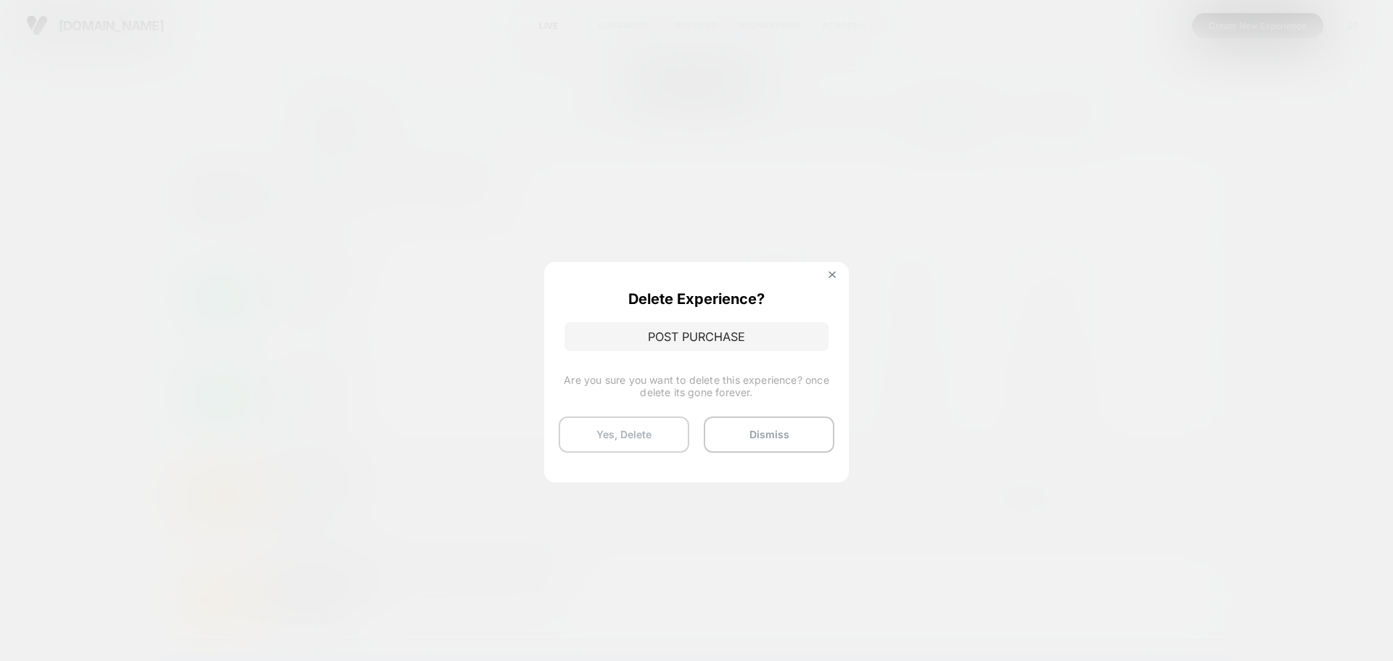
click at [646, 433] on button "Yes, Delete" at bounding box center [624, 434] width 131 height 36
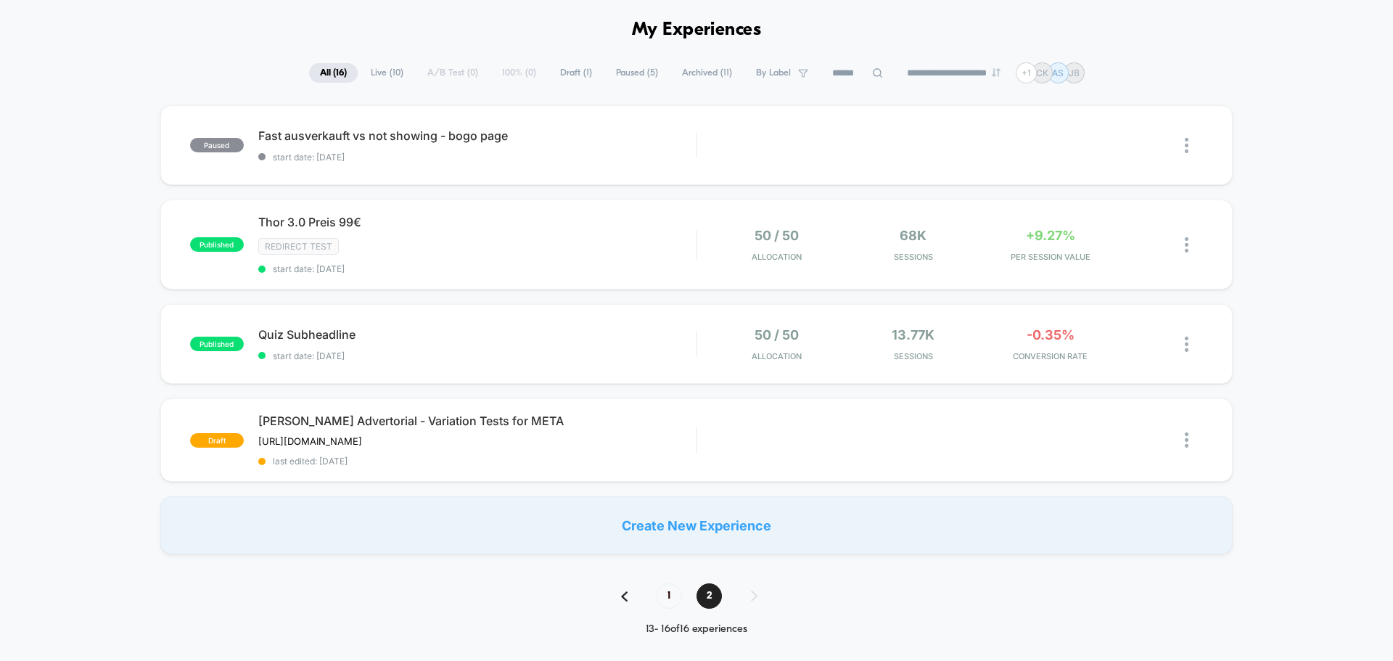
scroll to position [218, 0]
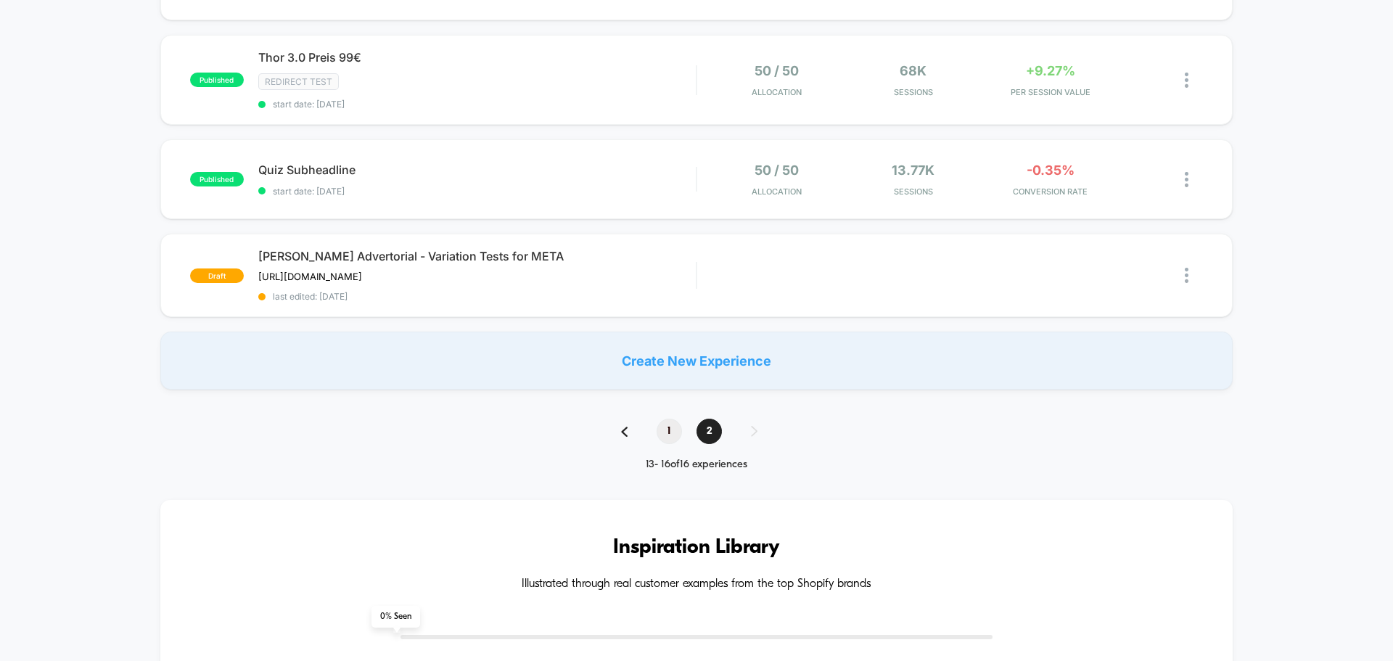
click at [662, 433] on span "1" at bounding box center [669, 431] width 25 height 25
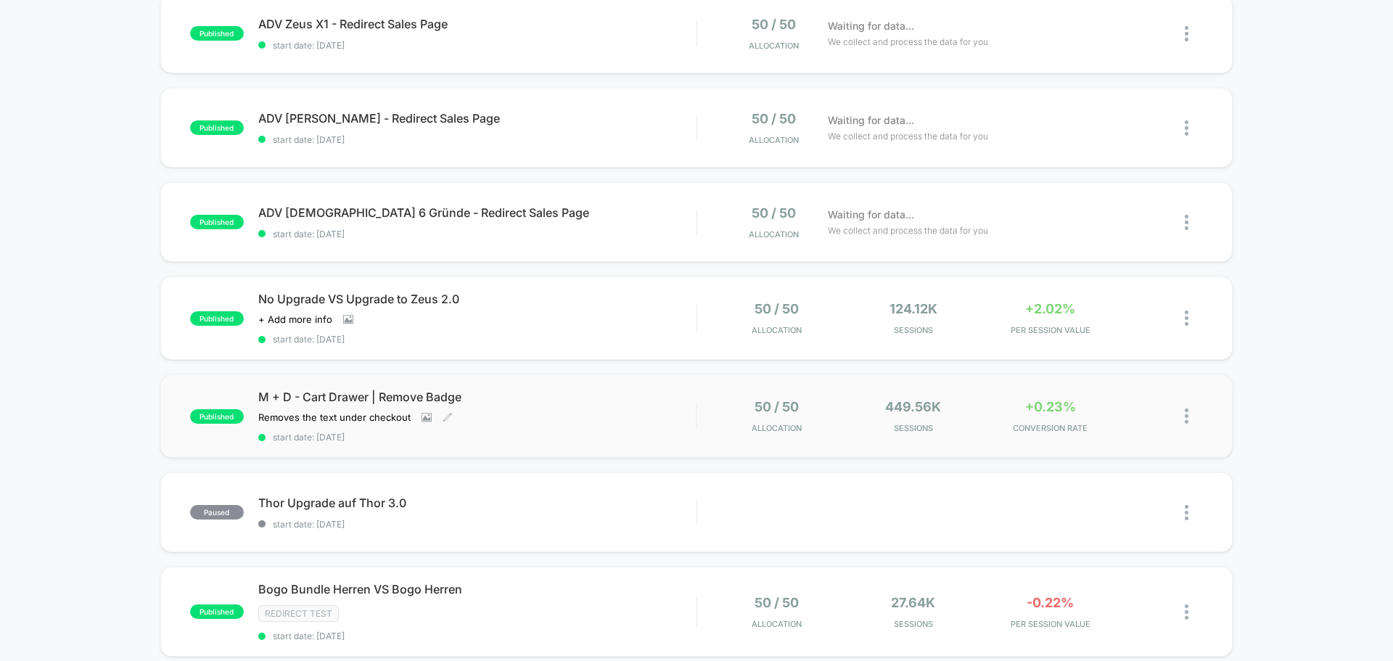
scroll to position [363, 0]
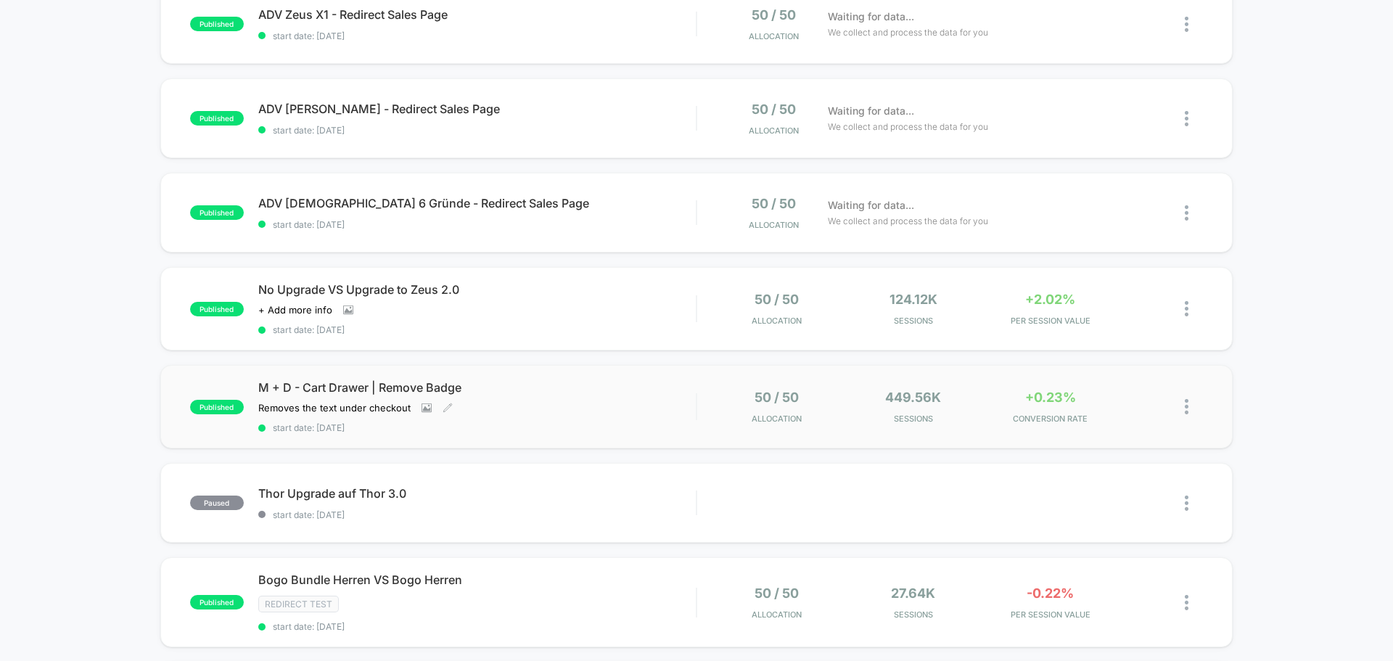
click at [559, 408] on div "Removes the text under checkout Click to view images Click to edit experience d…" at bounding box center [411, 408] width 306 height 12
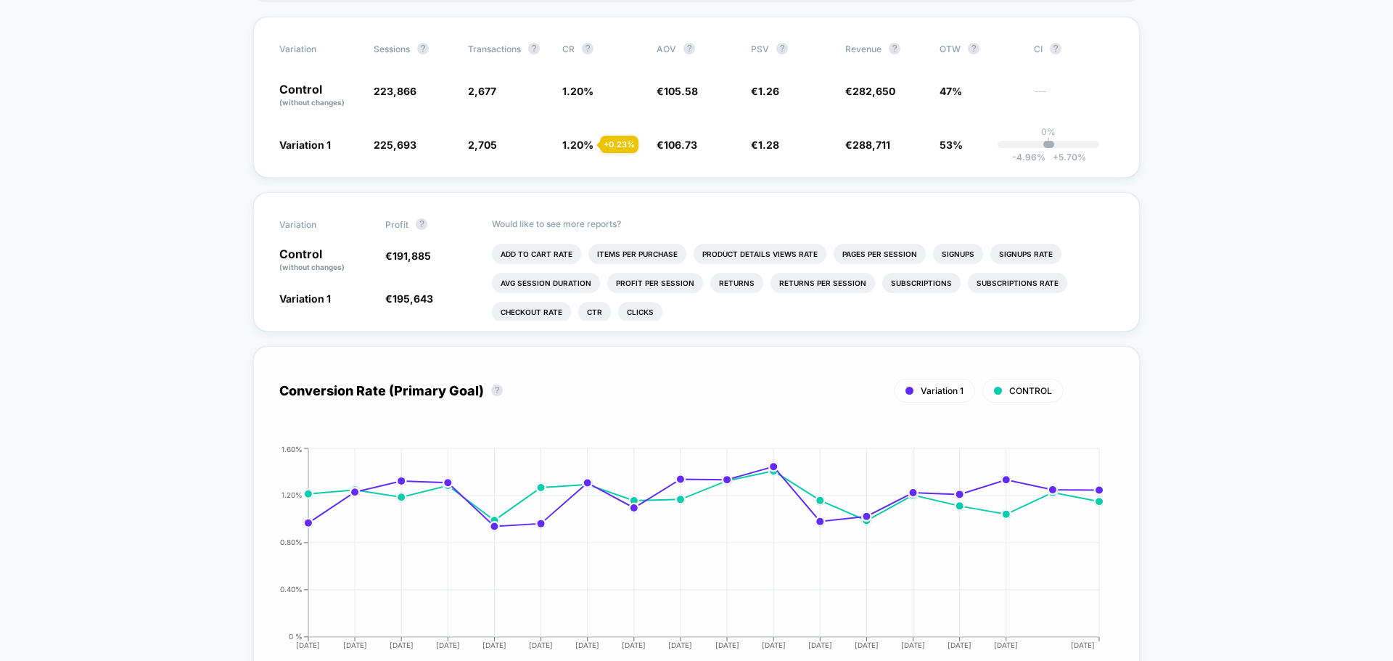
scroll to position [435, 0]
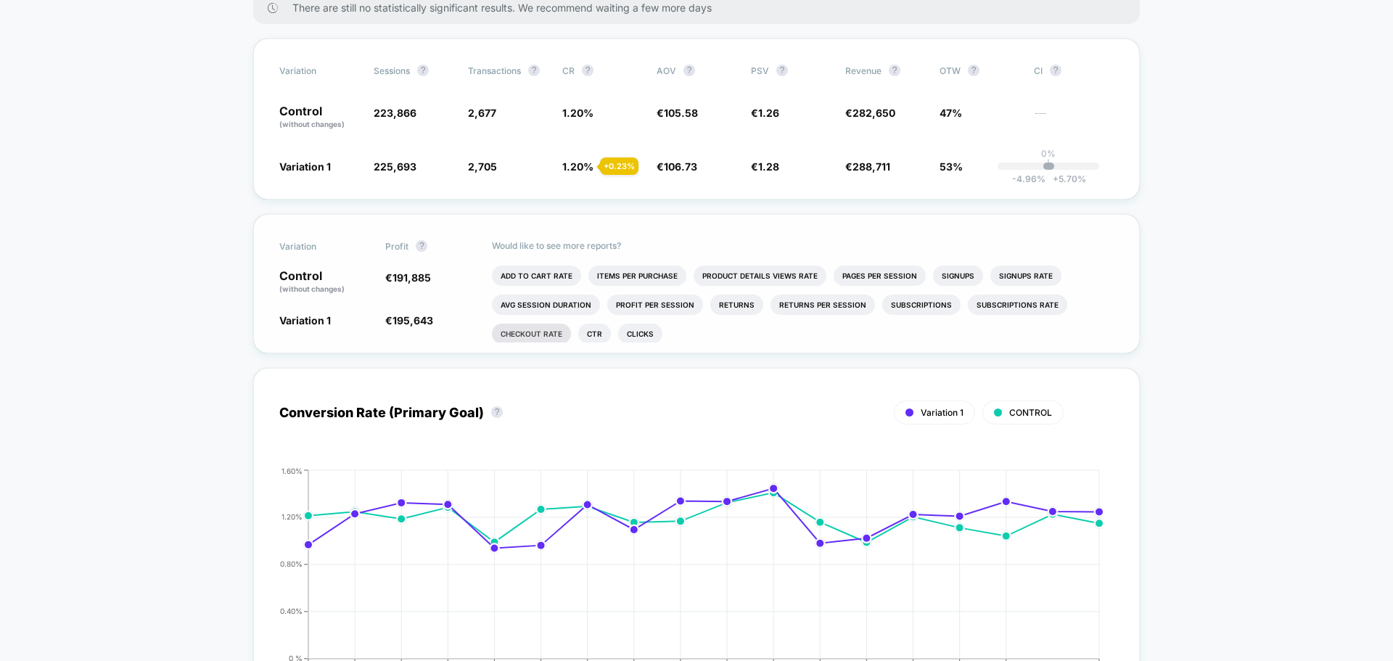
click at [527, 339] on li "Checkout Rate" at bounding box center [531, 334] width 79 height 20
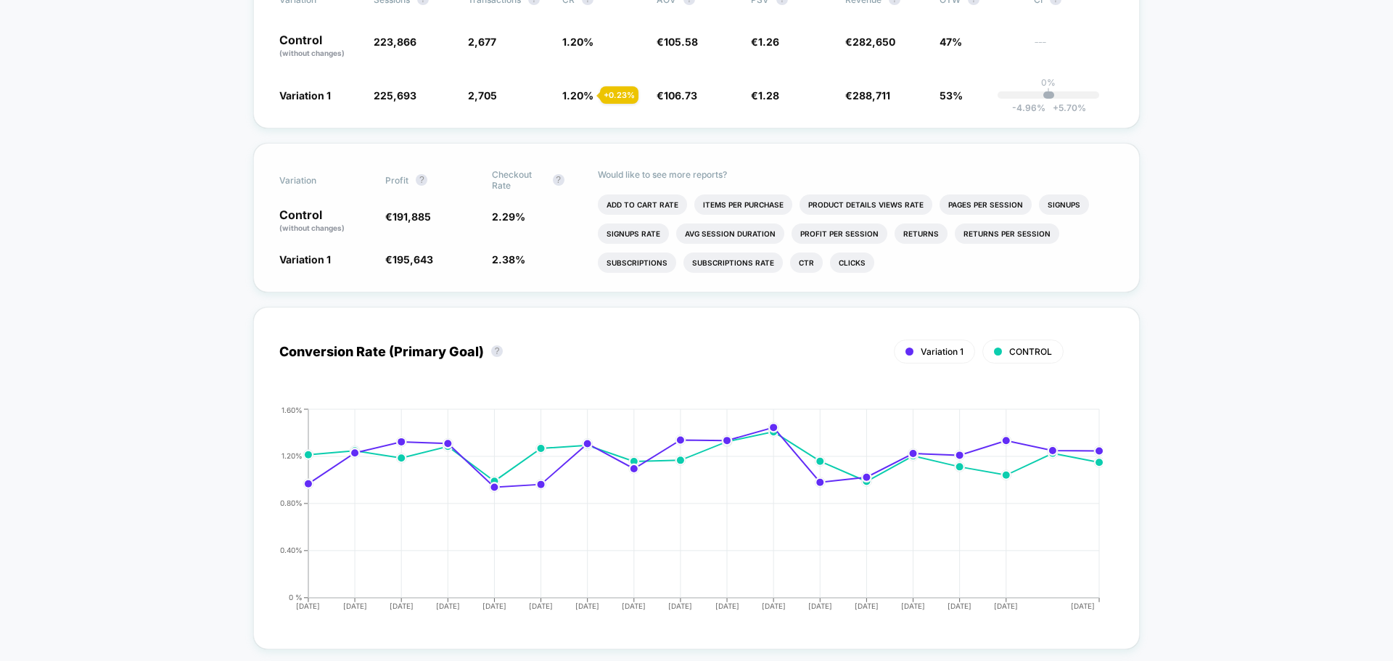
scroll to position [0, 0]
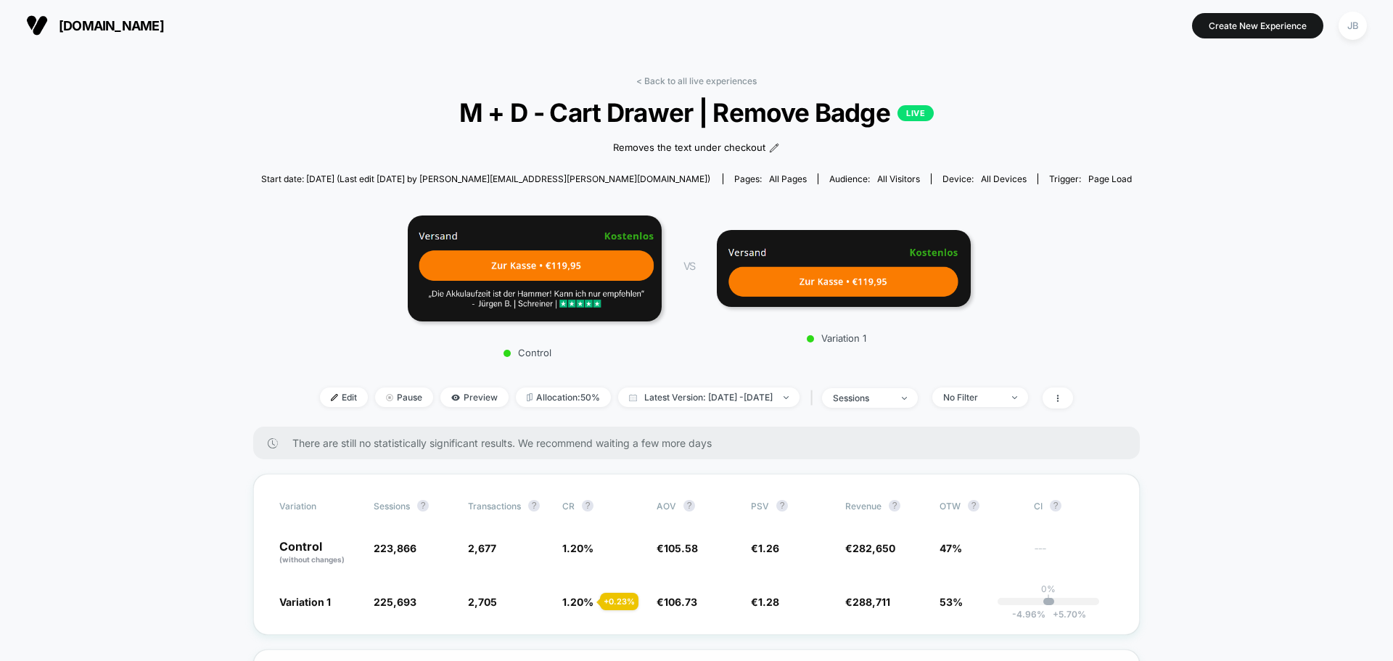
drag, startPoint x: 199, startPoint y: 382, endPoint x: 222, endPoint y: 234, distance: 150.5
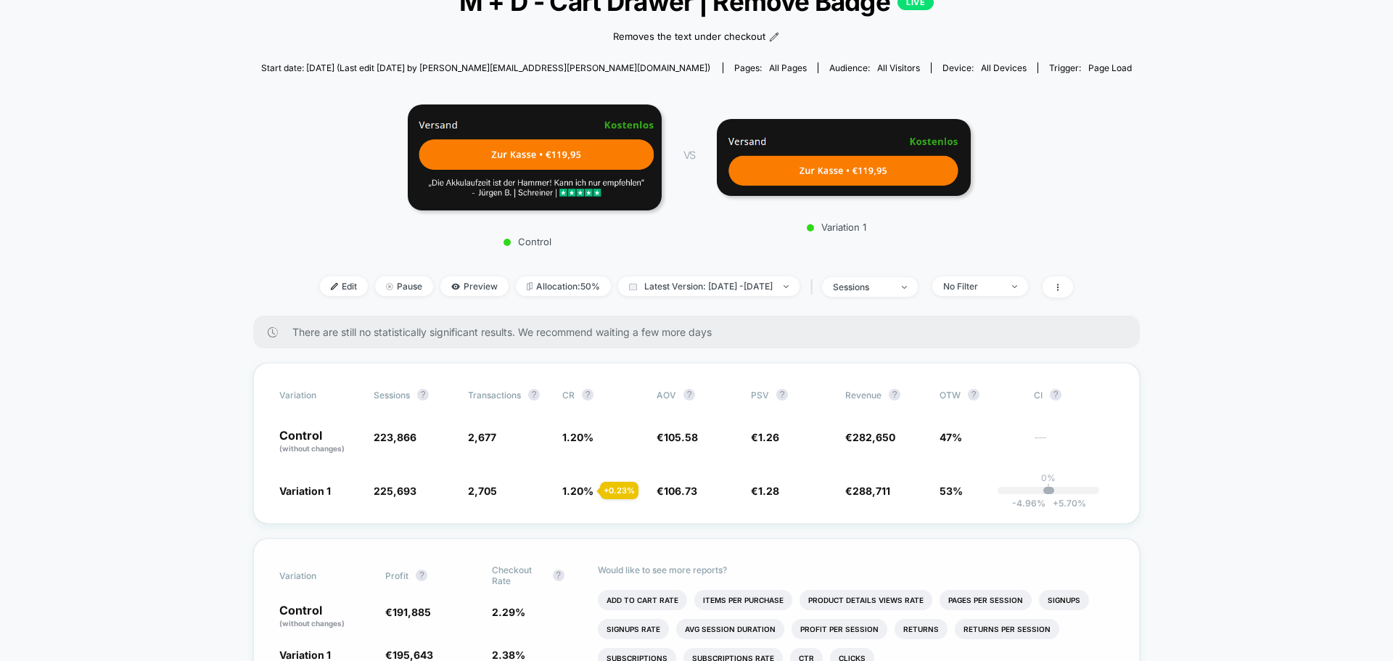
scroll to position [145, 0]
